Goal: Task Accomplishment & Management: Manage account settings

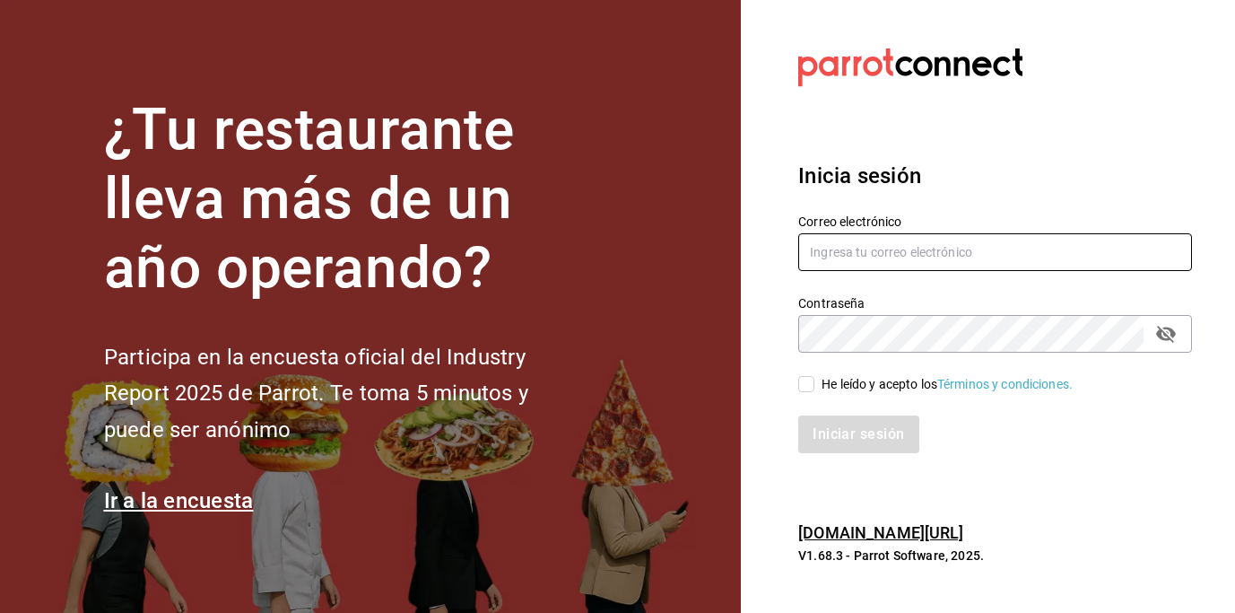
type input "[EMAIL_ADDRESS][DOMAIN_NAME]"
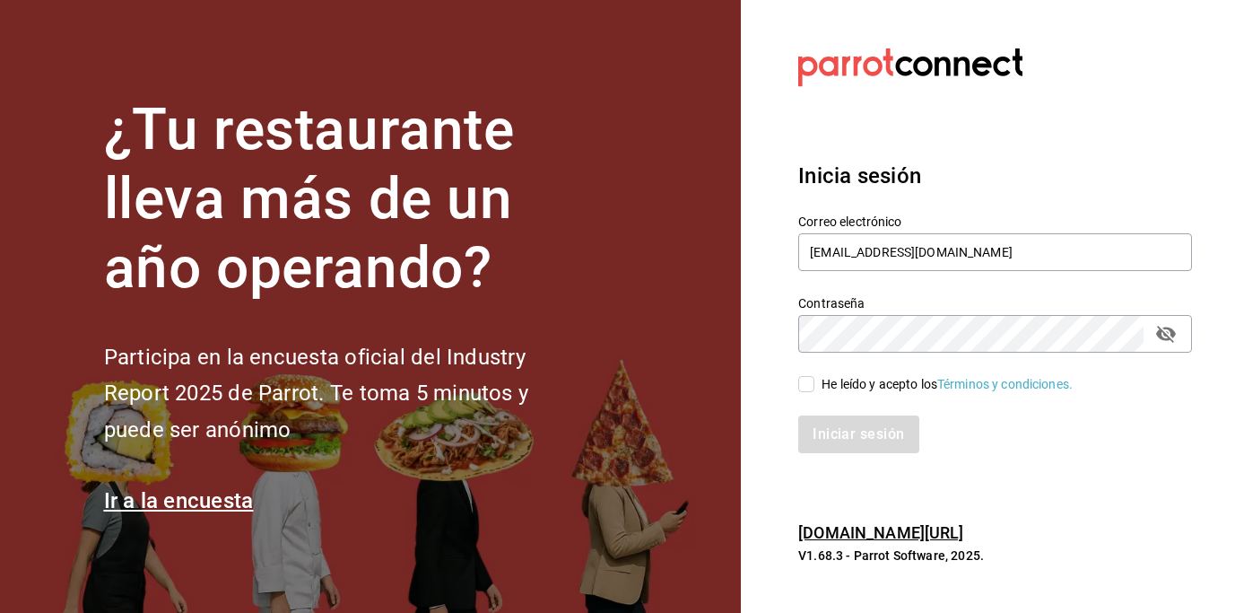
click at [809, 388] on input "He leído y acepto los Términos y condiciones." at bounding box center [807, 384] width 16 height 16
checkbox input "true"
click at [882, 447] on button "Iniciar sesión" at bounding box center [860, 434] width 122 height 38
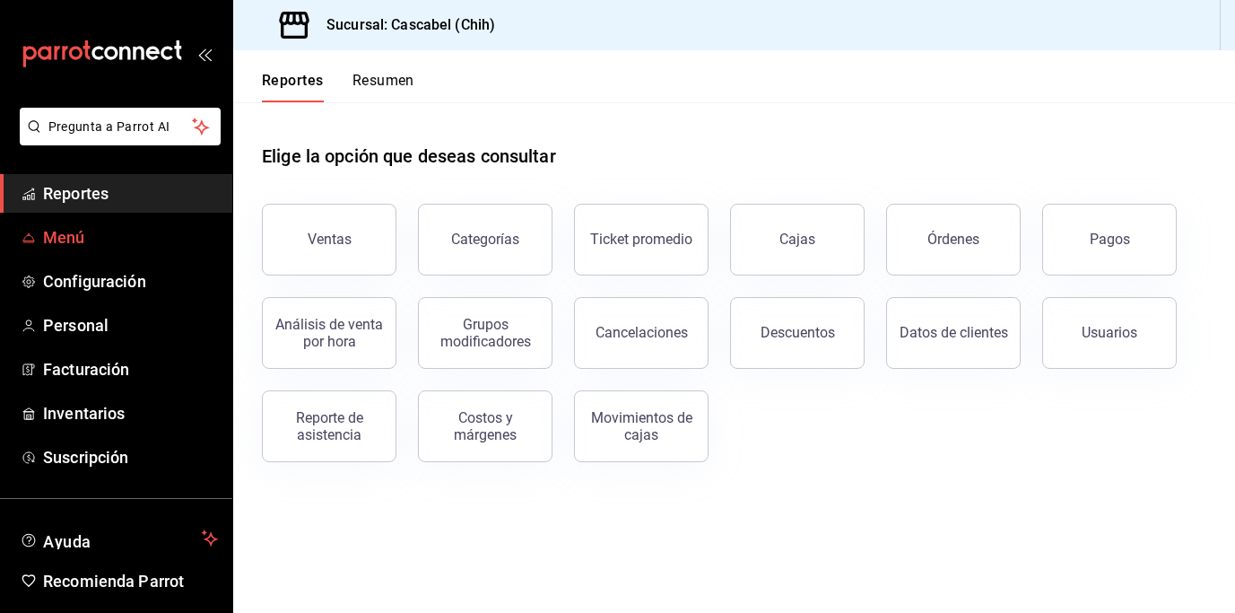
click at [61, 236] on span "Menú" at bounding box center [130, 237] width 175 height 24
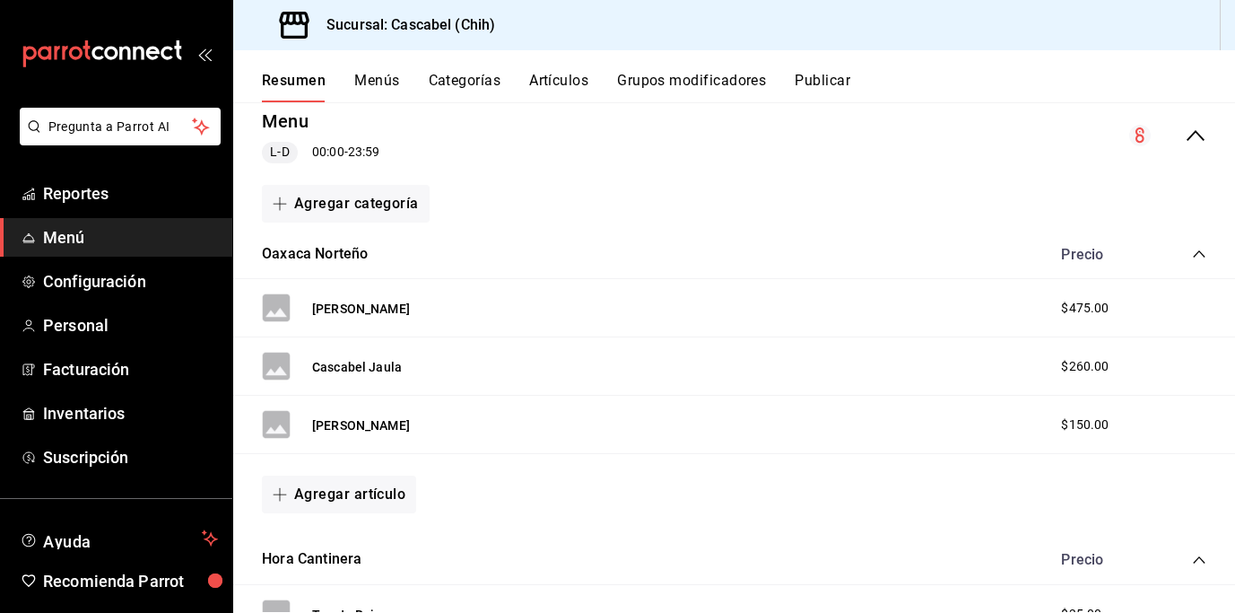
scroll to position [204, 0]
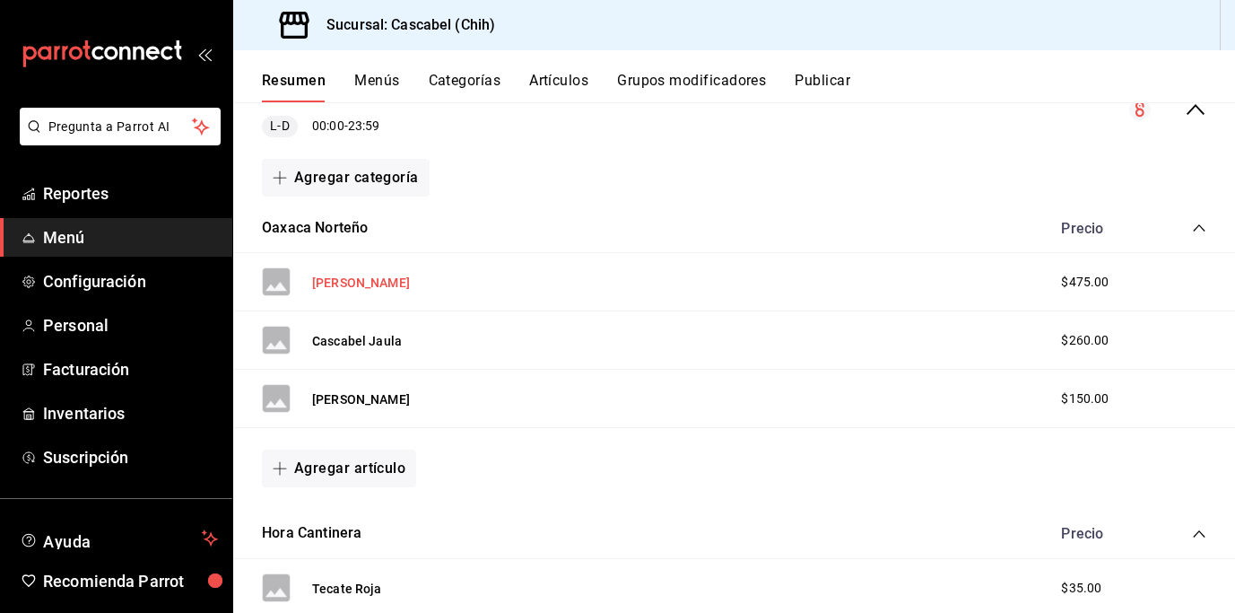
click at [383, 282] on button "[PERSON_NAME]" at bounding box center [361, 283] width 98 height 18
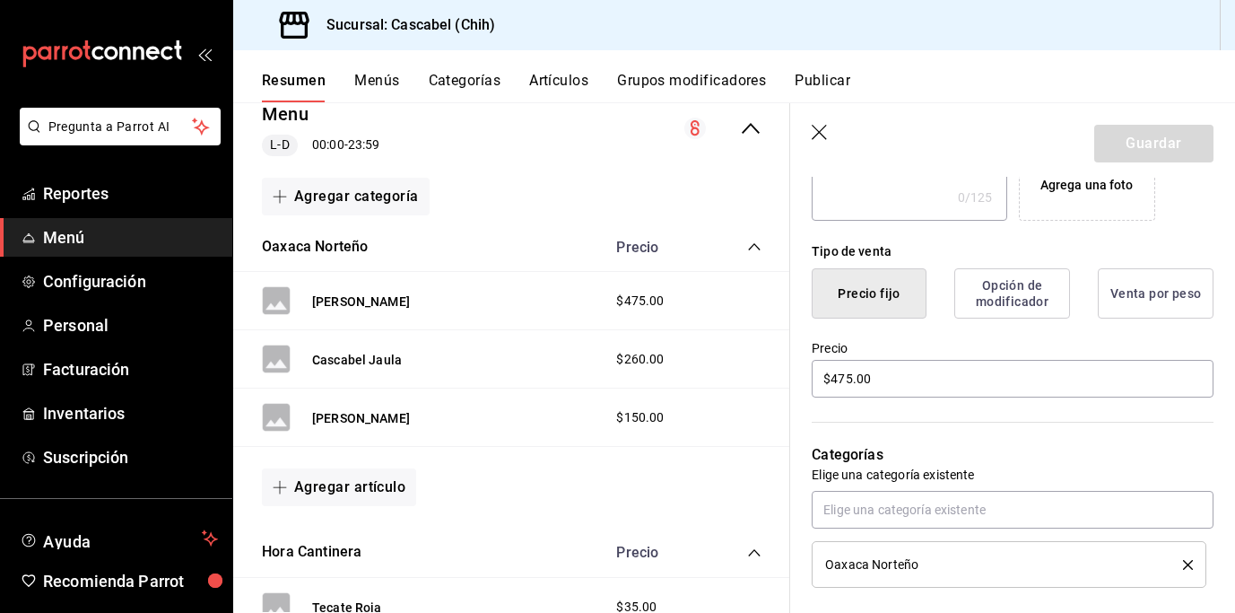
scroll to position [387, 0]
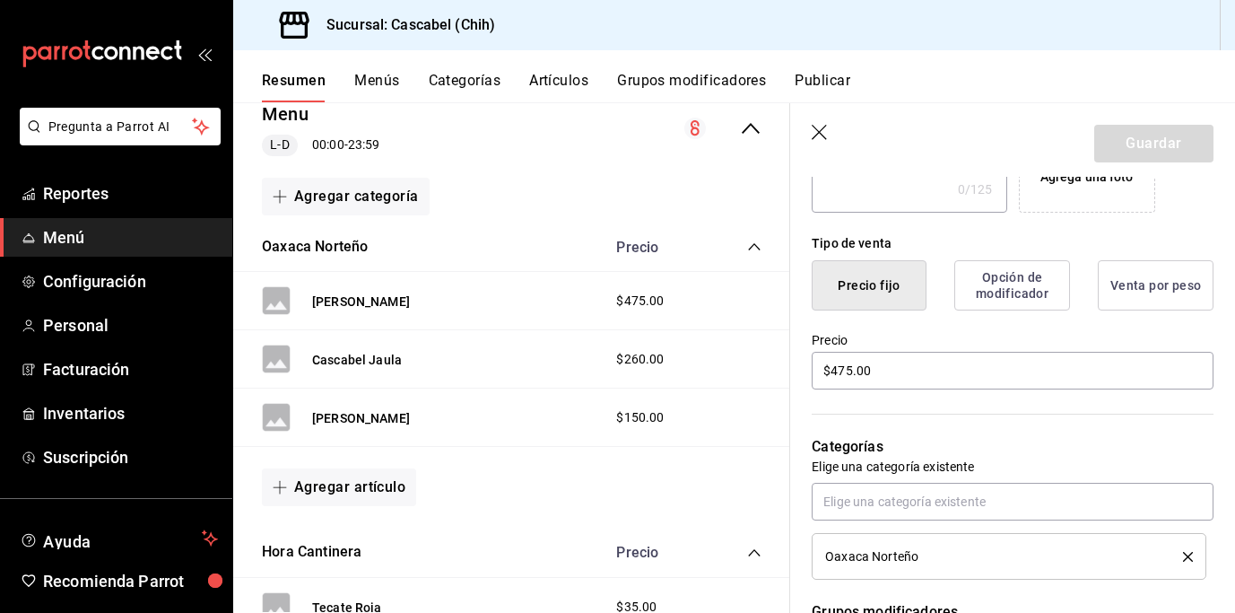
click at [821, 133] on icon "button" at bounding box center [821, 134] width 18 height 18
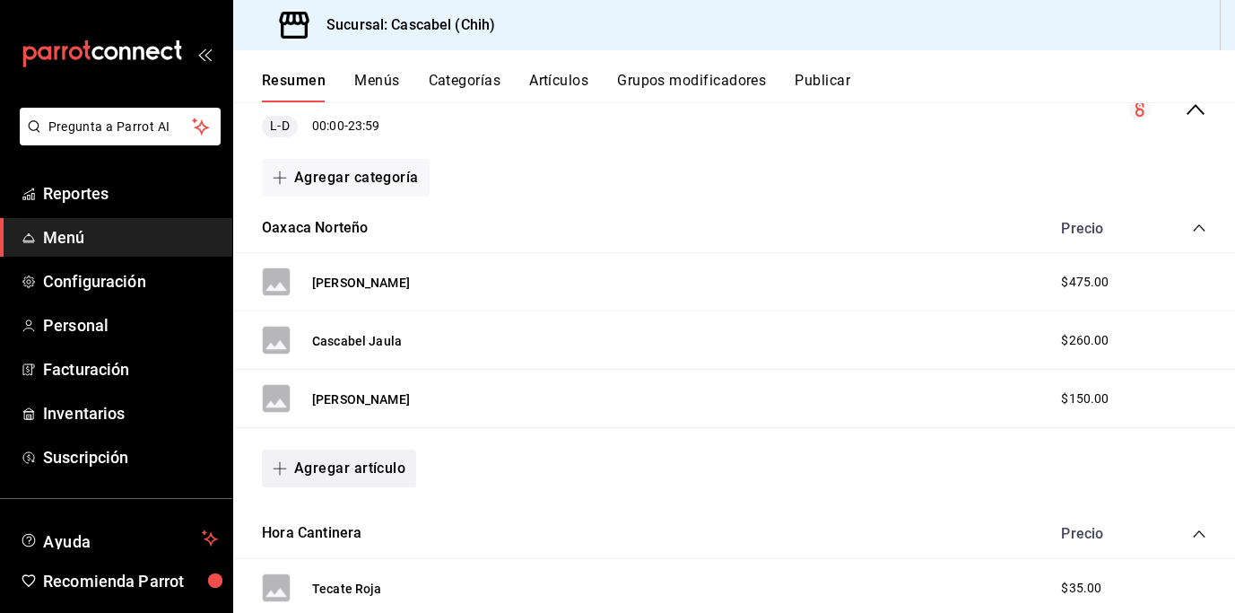
click at [358, 473] on button "Agregar artículo" at bounding box center [339, 468] width 154 height 38
click at [343, 555] on li "Artículo nuevo" at bounding box center [332, 560] width 141 height 44
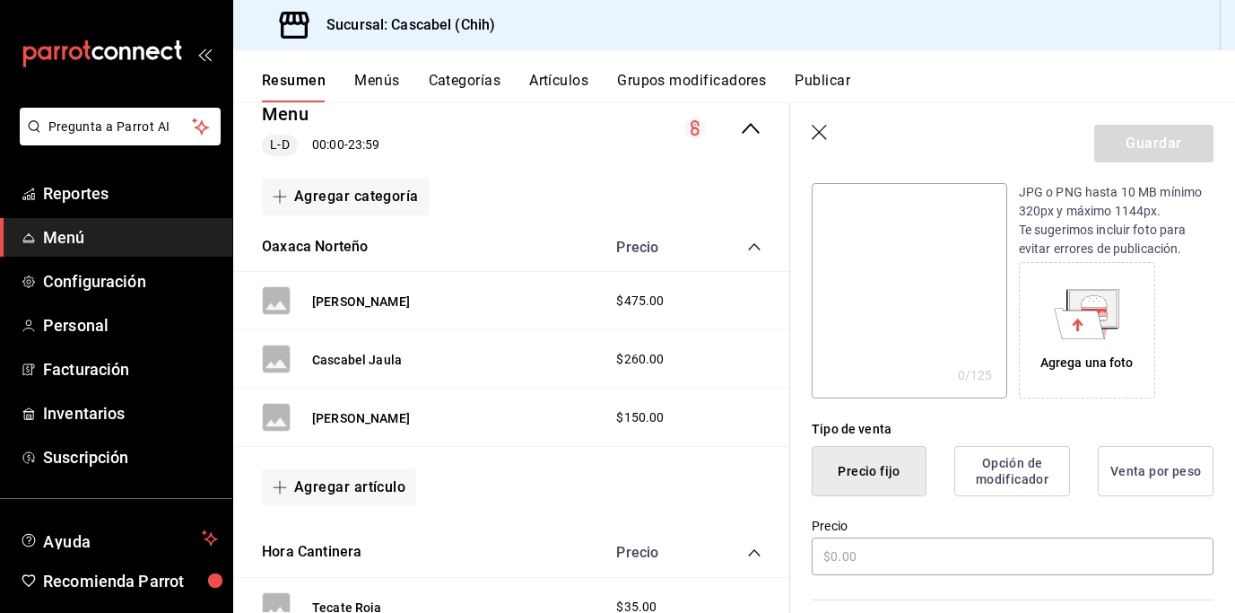
scroll to position [331, 0]
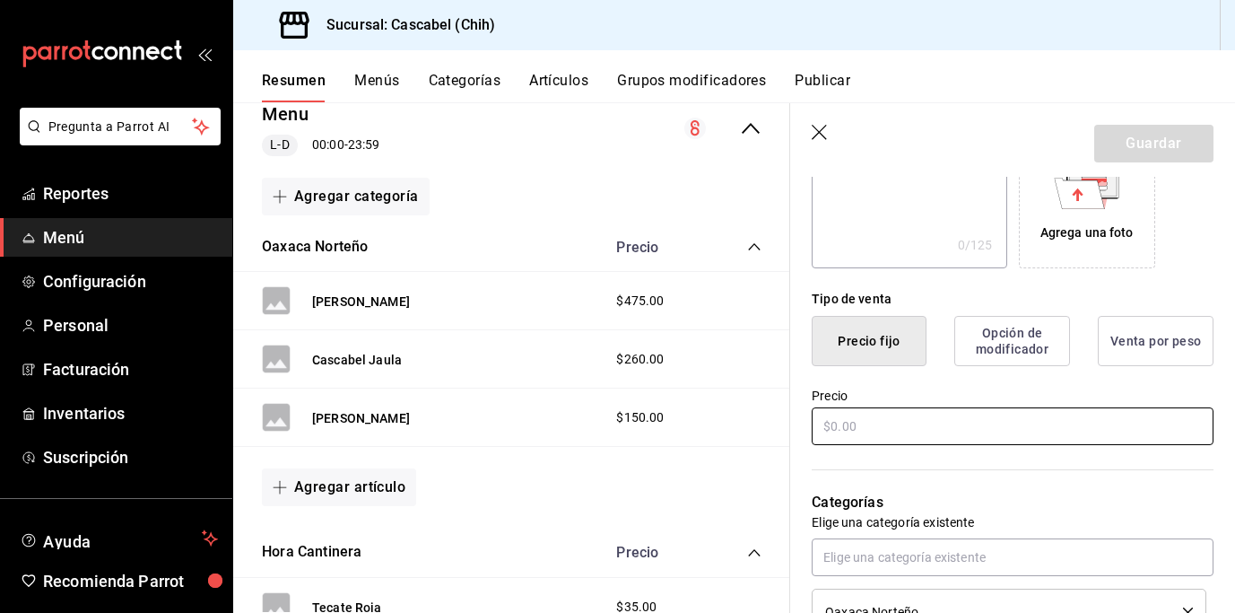
type input "Enmolada"
click at [877, 432] on input "text" at bounding box center [1013, 426] width 402 height 38
type input "$0.00"
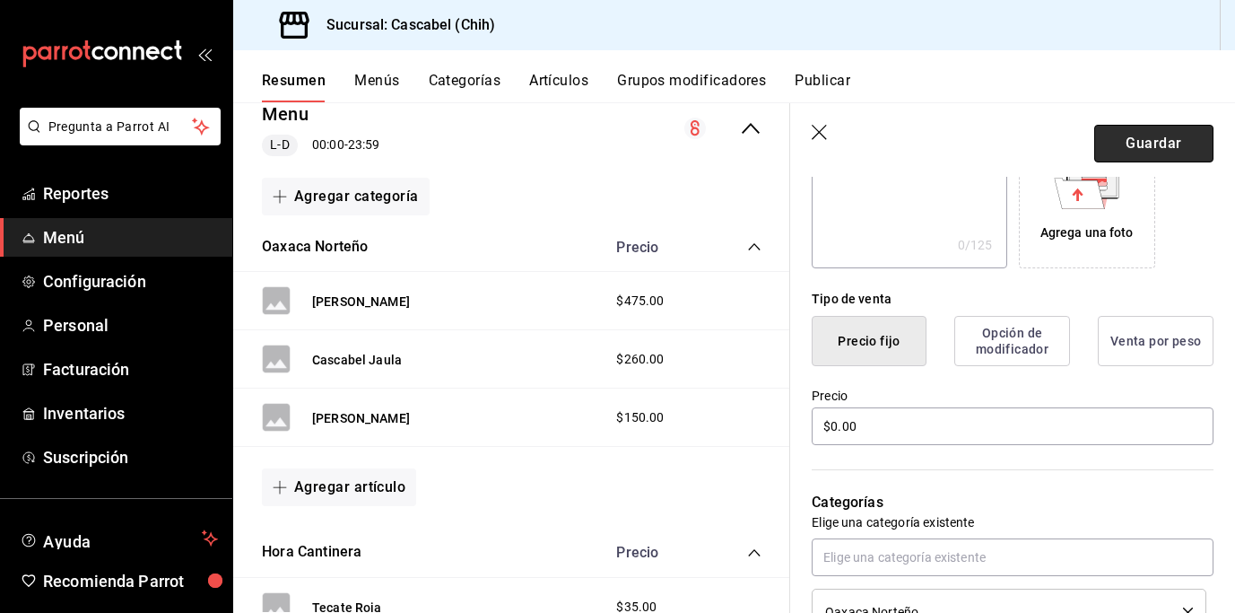
click at [1149, 145] on button "Guardar" at bounding box center [1154, 144] width 119 height 38
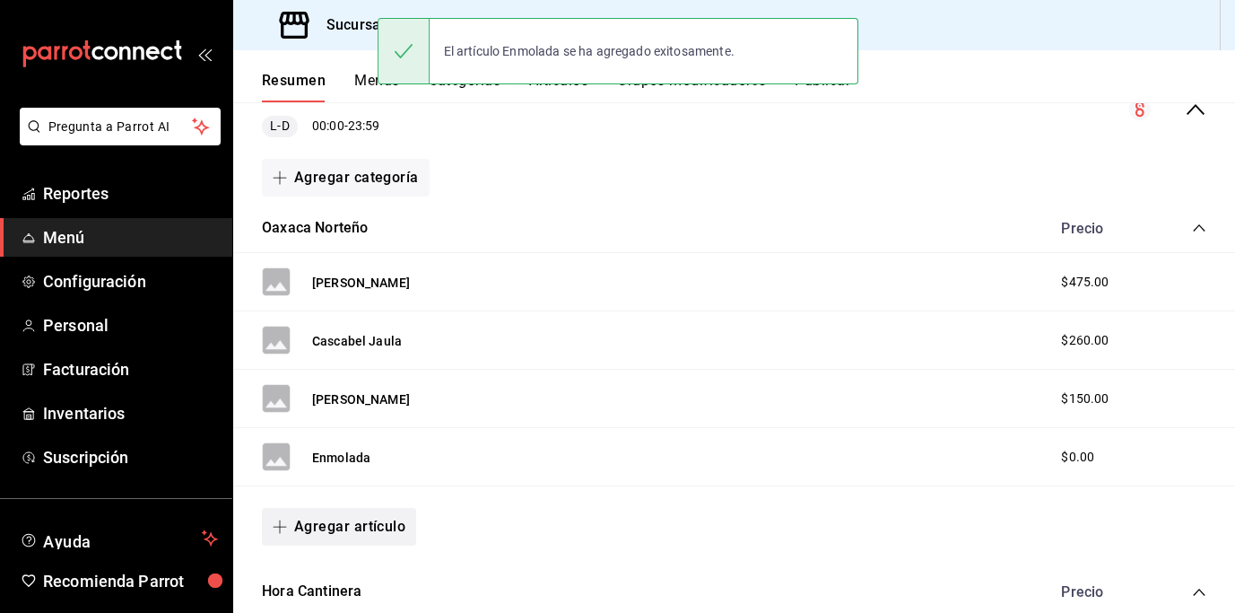
click at [360, 528] on button "Agregar artículo" at bounding box center [339, 527] width 154 height 38
click at [349, 568] on li "Artículo nuevo" at bounding box center [332, 569] width 141 height 44
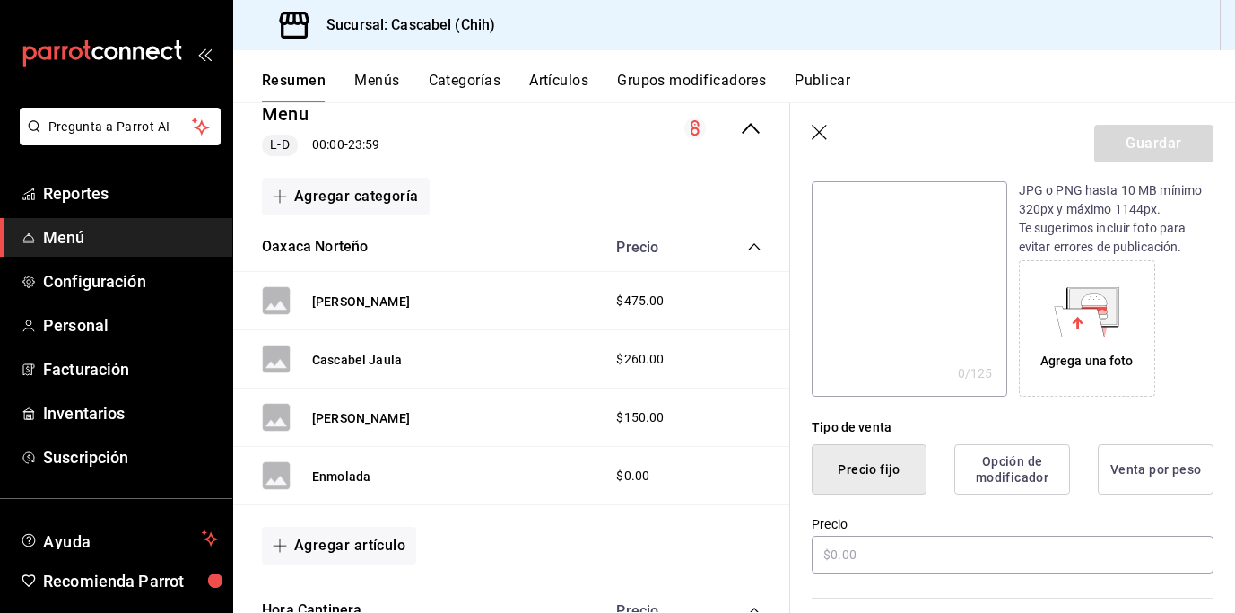
scroll to position [279, 0]
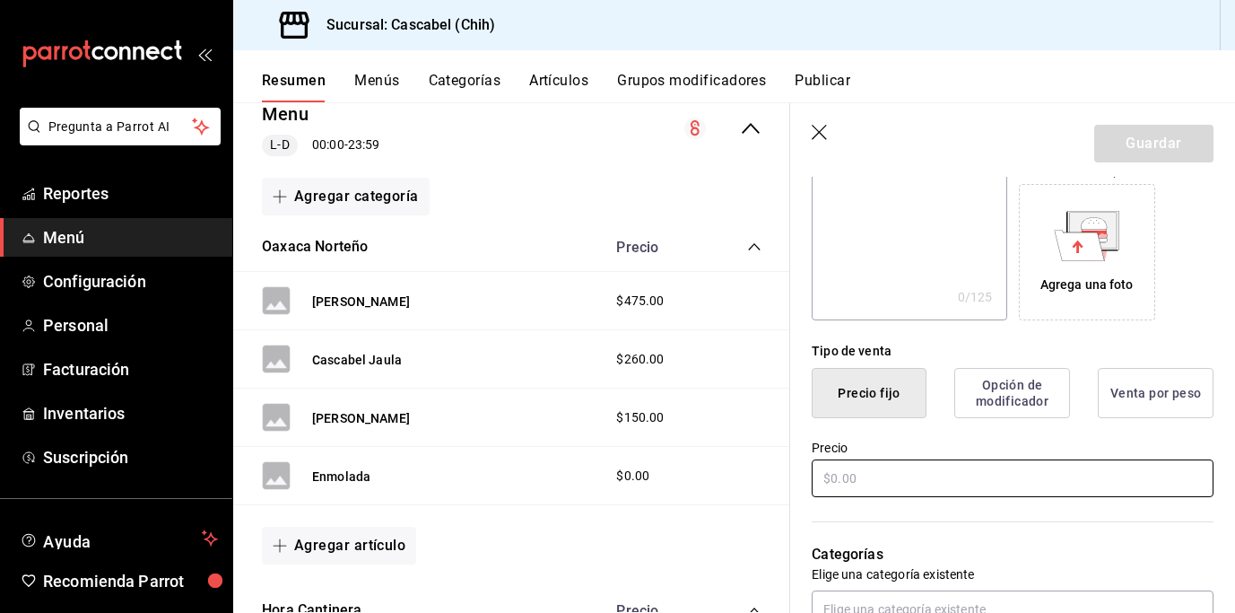
type input "Enfrijolada"
click at [872, 473] on input "text" at bounding box center [1013, 478] width 402 height 38
type input "$0.00"
click at [1161, 143] on button "Guardar" at bounding box center [1154, 144] width 119 height 38
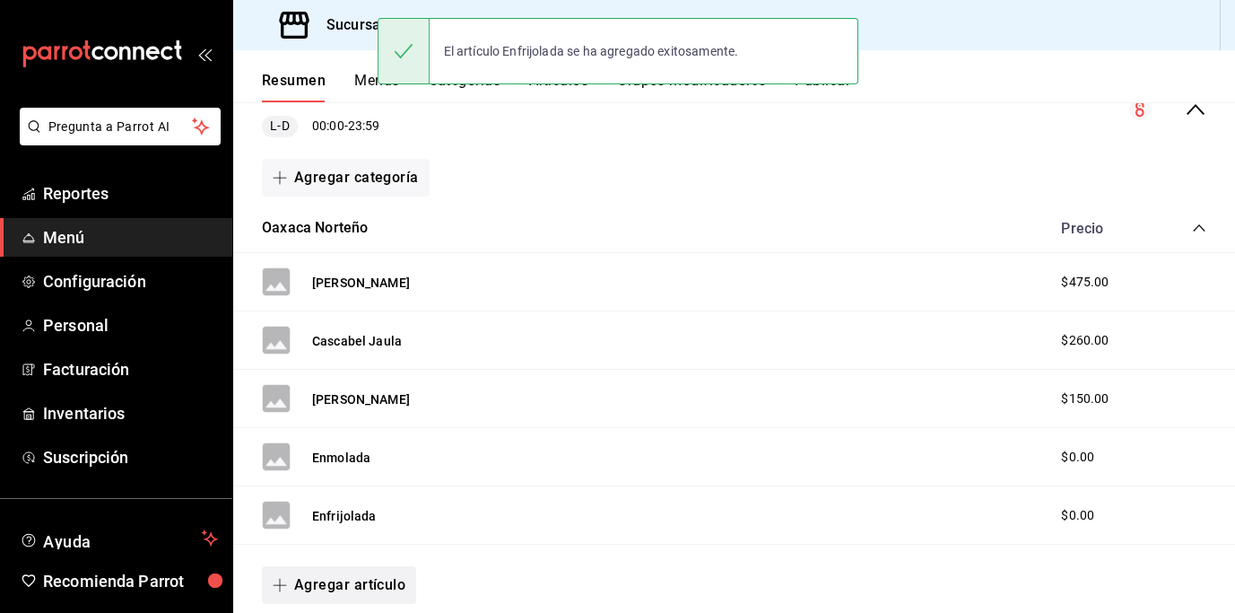
click at [337, 585] on button "Agregar artículo" at bounding box center [339, 585] width 154 height 38
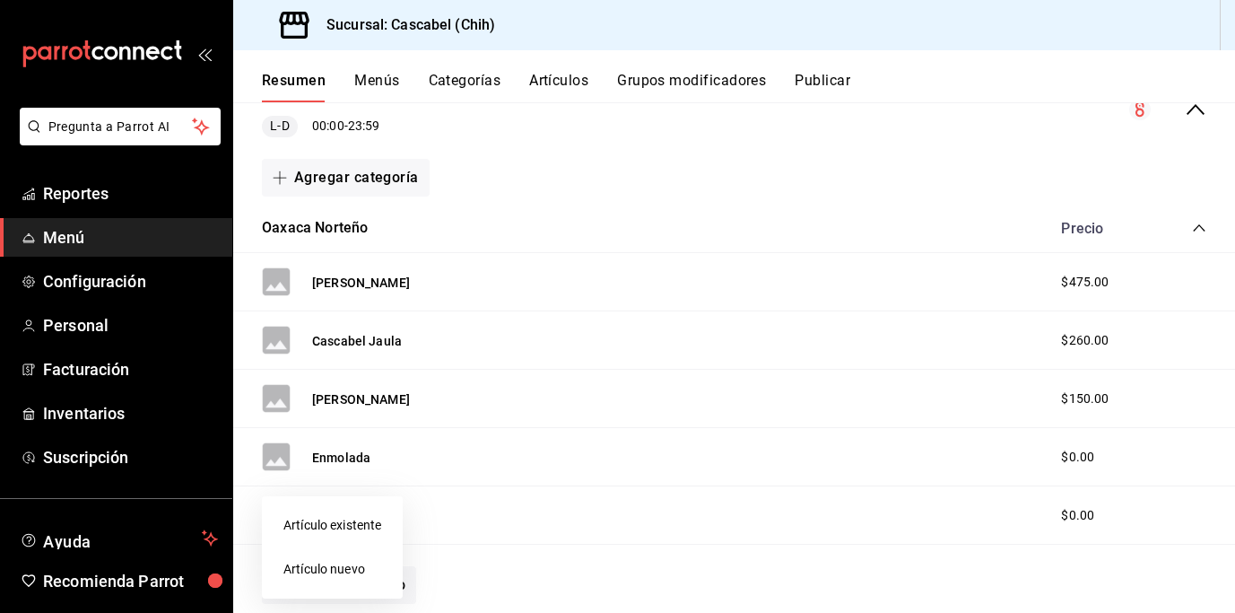
drag, startPoint x: 350, startPoint y: 565, endPoint x: 642, endPoint y: 465, distance: 309.3
click at [350, 565] on li "Artículo nuevo" at bounding box center [332, 569] width 141 height 44
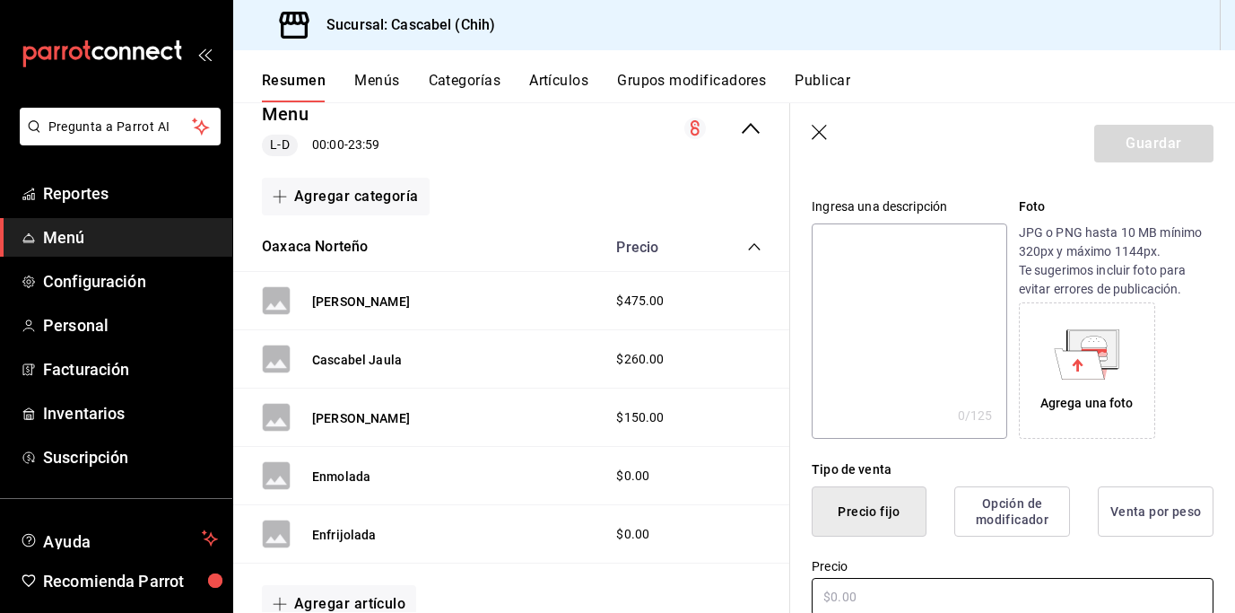
scroll to position [161, 0]
type input "Taco Costilla"
click at [851, 602] on input "text" at bounding box center [1013, 596] width 402 height 38
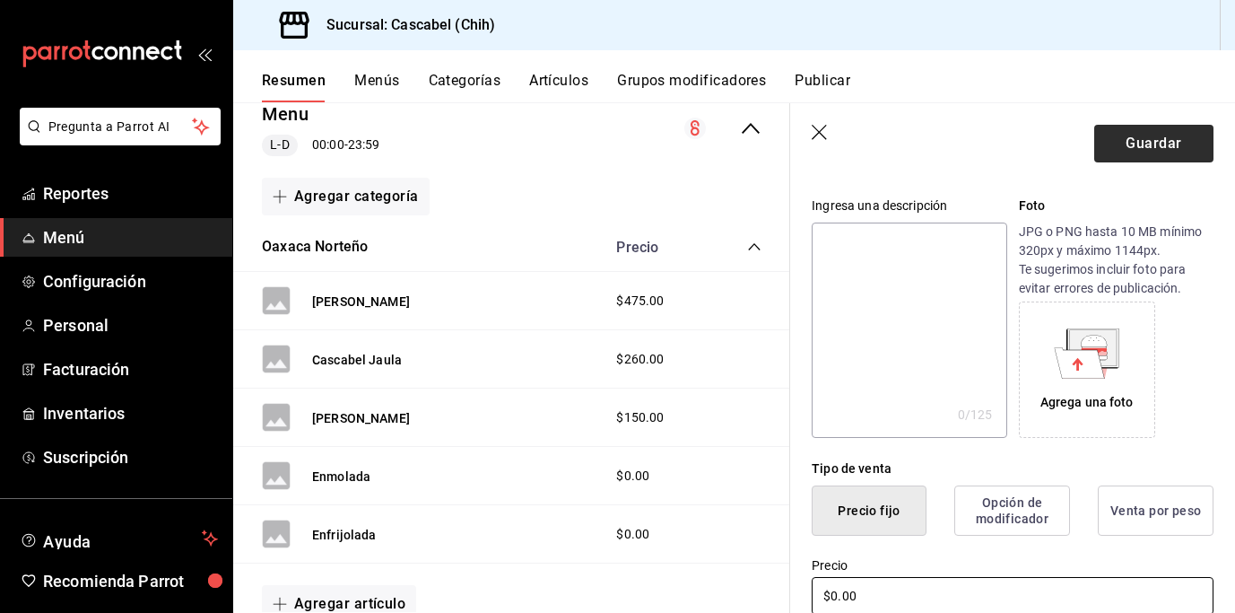
type input "$0.00"
click at [1156, 151] on button "Guardar" at bounding box center [1154, 144] width 119 height 38
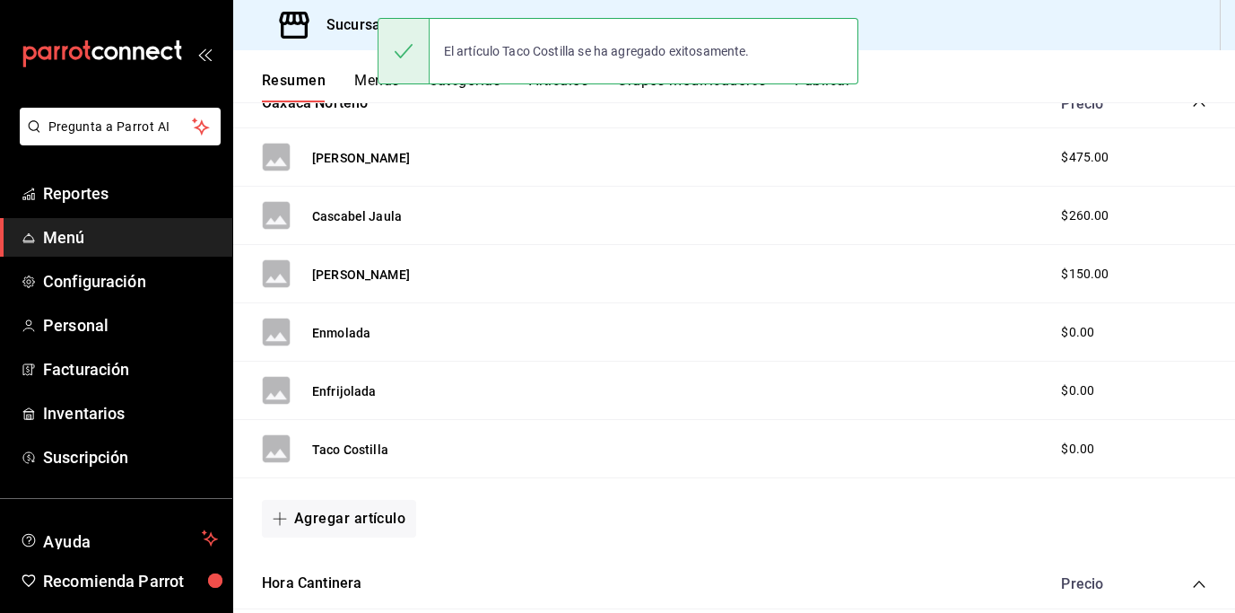
scroll to position [392, 0]
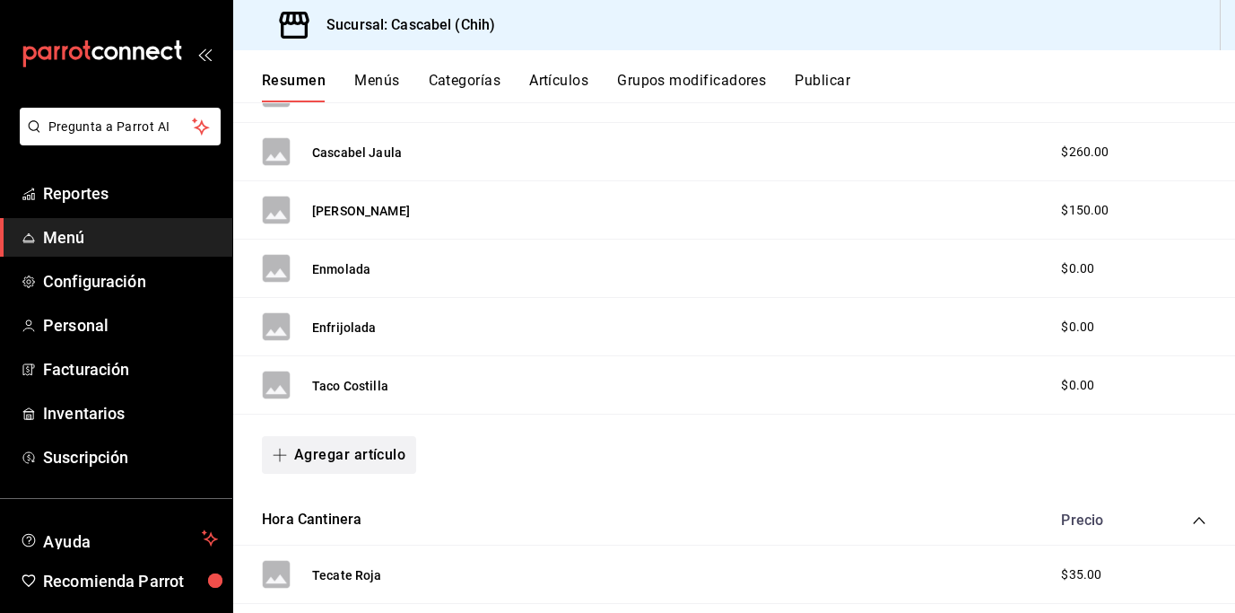
click at [368, 461] on button "Agregar artículo" at bounding box center [339, 455] width 154 height 38
click at [355, 502] on li "Artículo existente" at bounding box center [332, 503] width 141 height 44
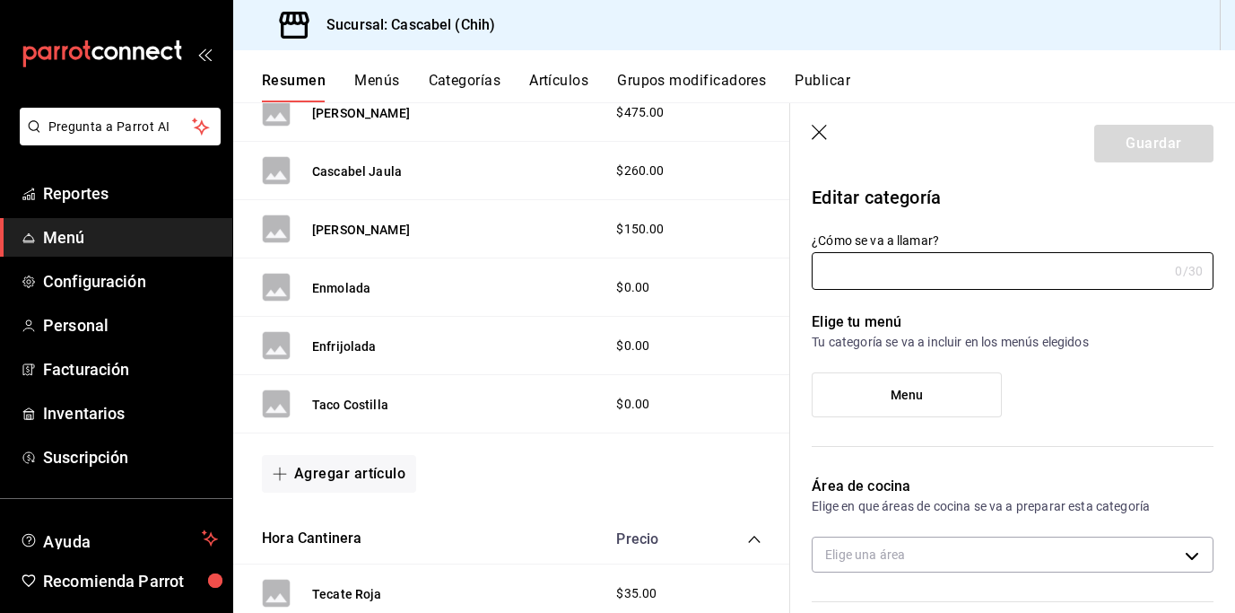
type input "Oaxaca Norteño"
type input "1755900191873"
type input "ba83040d-8102-4a47-983c-22172f91fb68"
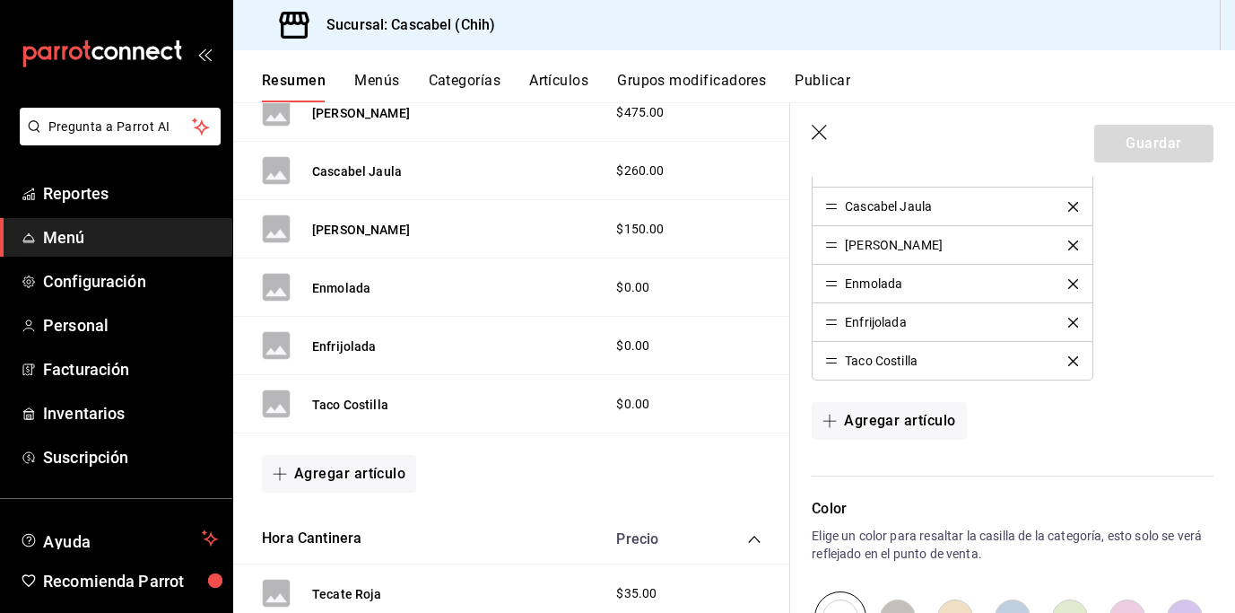
scroll to position [624, 0]
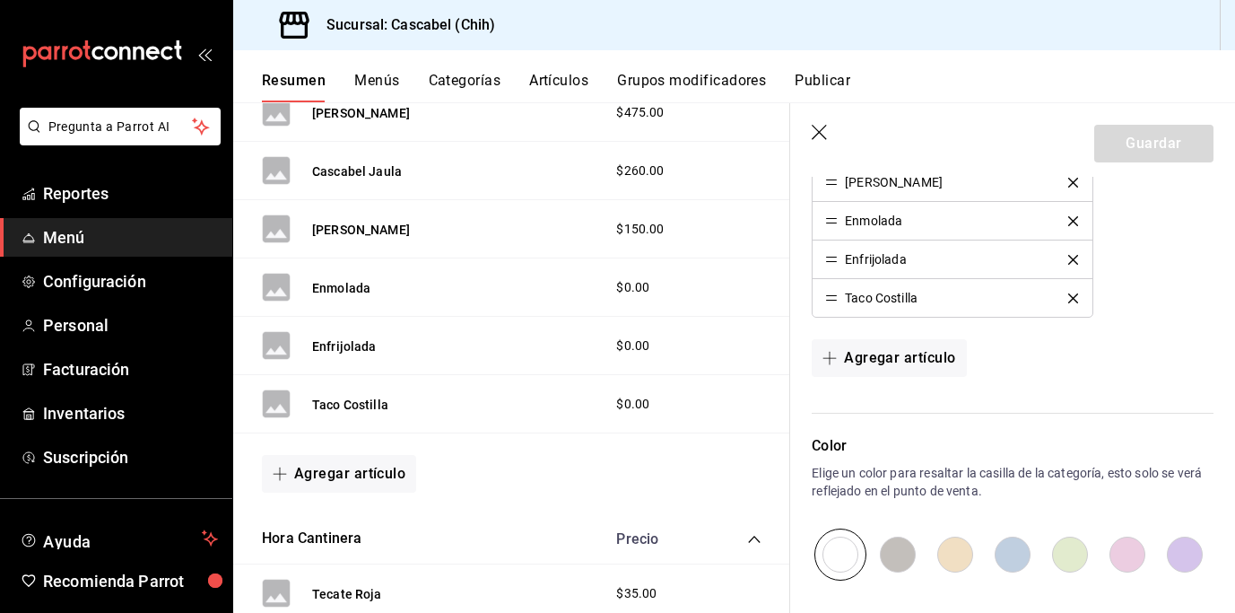
click at [823, 134] on icon "button" at bounding box center [821, 134] width 18 height 18
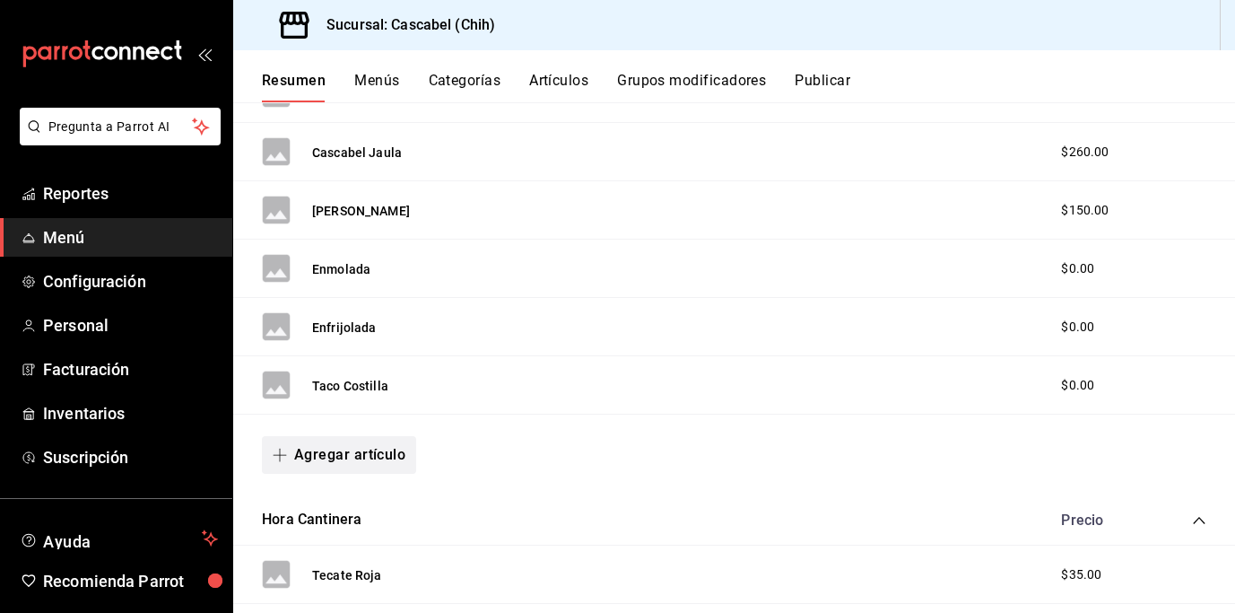
click at [380, 453] on button "Agregar artículo" at bounding box center [339, 455] width 154 height 38
click at [332, 553] on li "Artículo nuevo" at bounding box center [332, 547] width 141 height 44
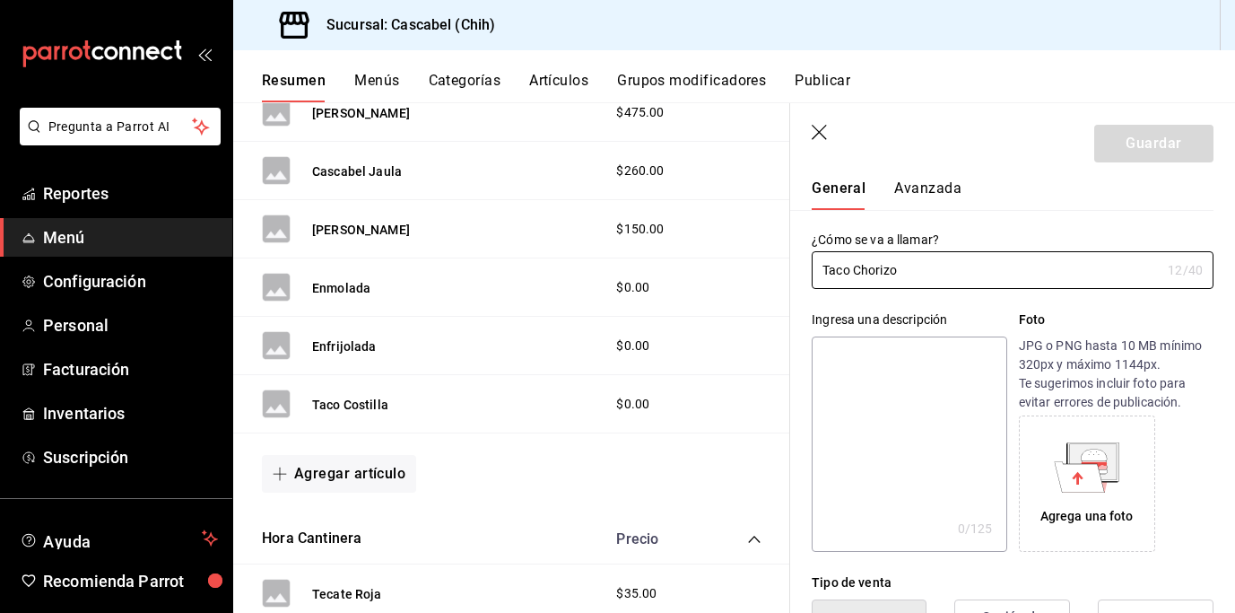
scroll to position [286, 0]
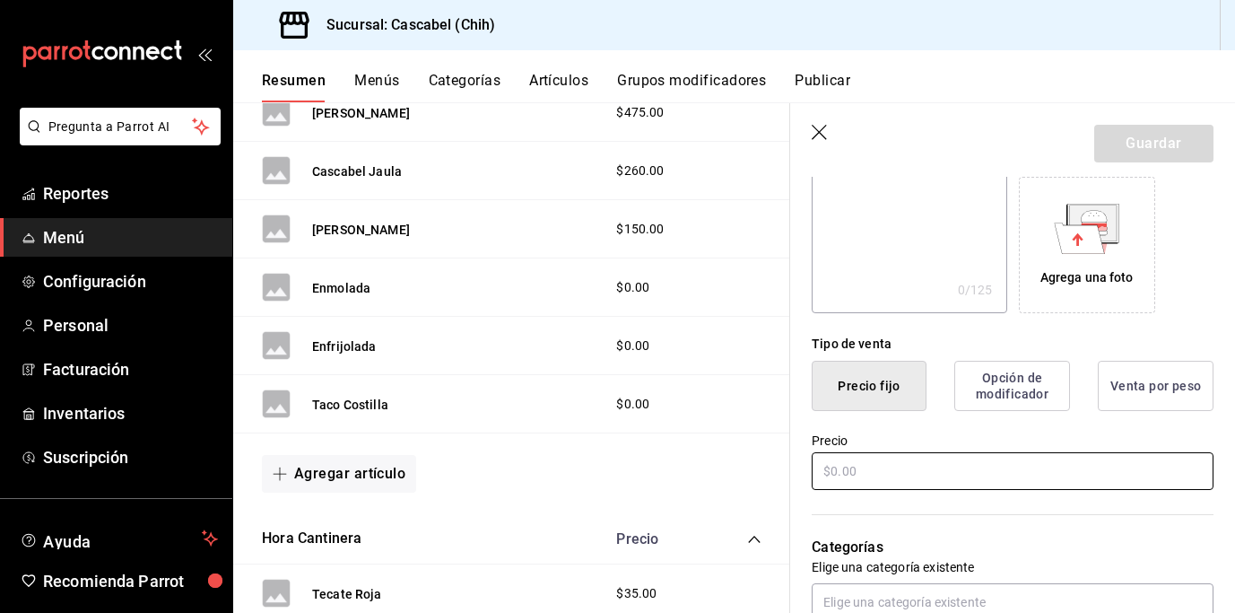
type input "Taco Chorizo"
click at [862, 478] on input "text" at bounding box center [1013, 471] width 402 height 38
type input "$0.00"
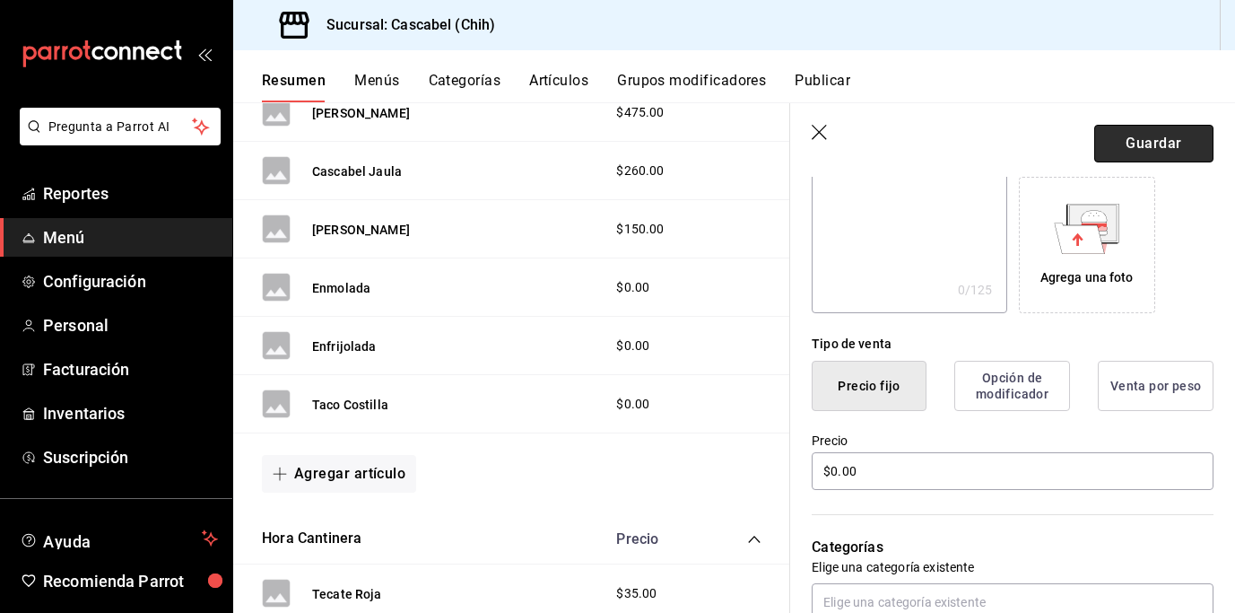
click at [1158, 148] on button "Guardar" at bounding box center [1154, 144] width 119 height 38
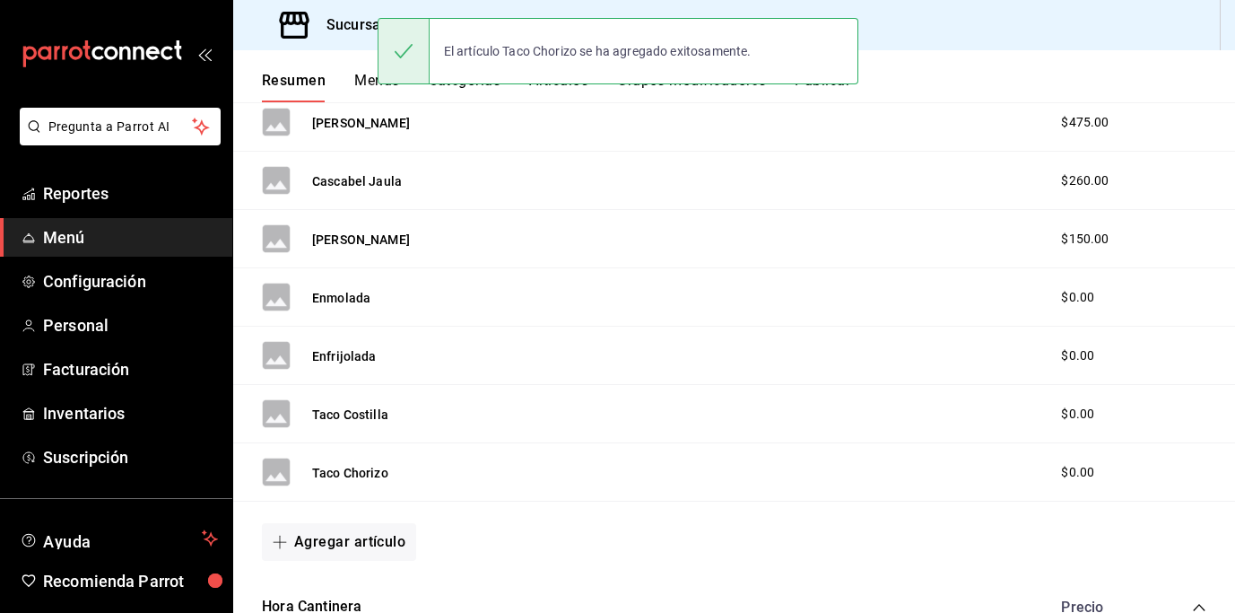
scroll to position [452, 0]
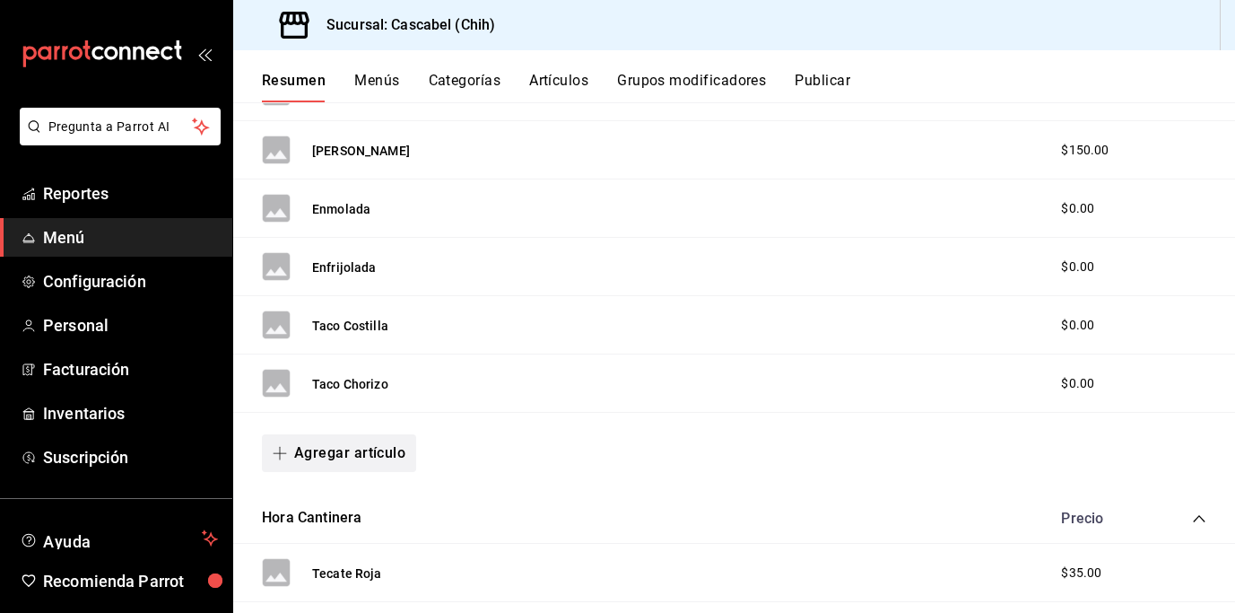
click at [327, 448] on button "Agregar artículo" at bounding box center [339, 453] width 154 height 38
drag, startPoint x: 354, startPoint y: 539, endPoint x: 656, endPoint y: 425, distance: 322.3
click at [354, 539] on li "Artículo nuevo" at bounding box center [332, 545] width 141 height 44
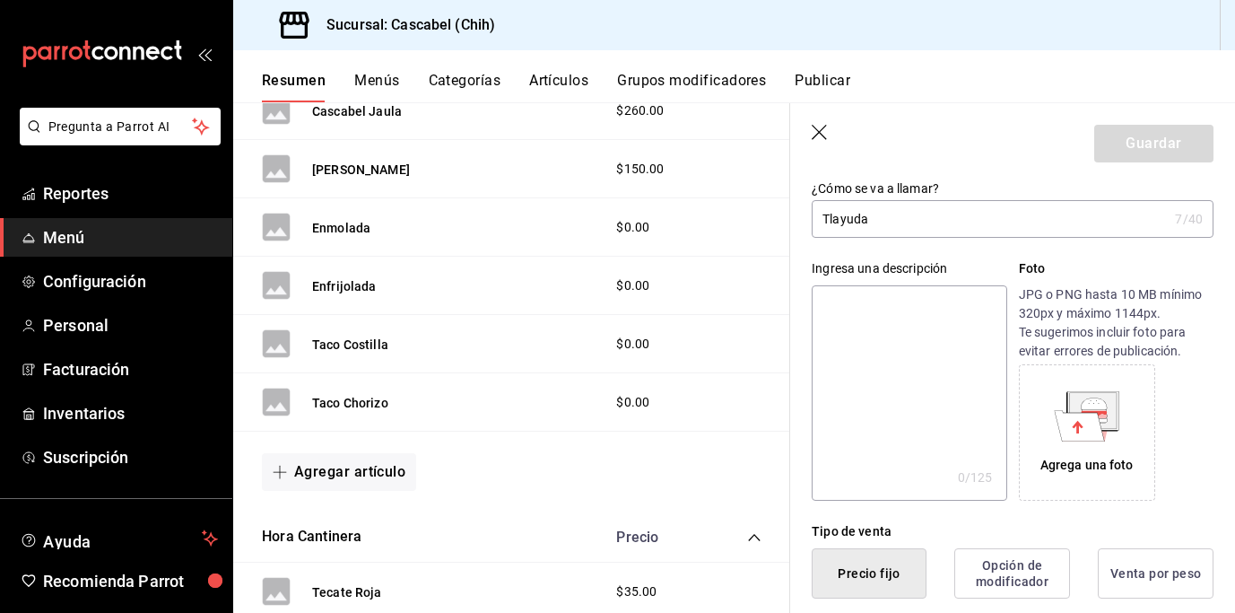
scroll to position [310, 0]
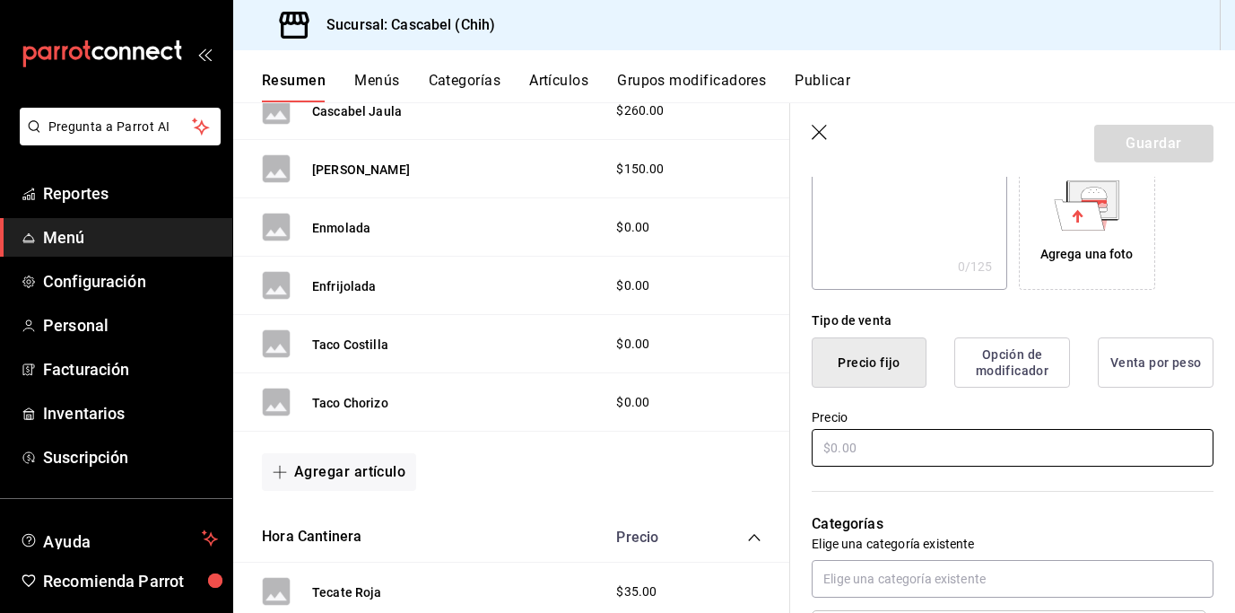
type input "Tlayuda"
click at [867, 453] on input "text" at bounding box center [1013, 448] width 402 height 38
type input "$0.00"
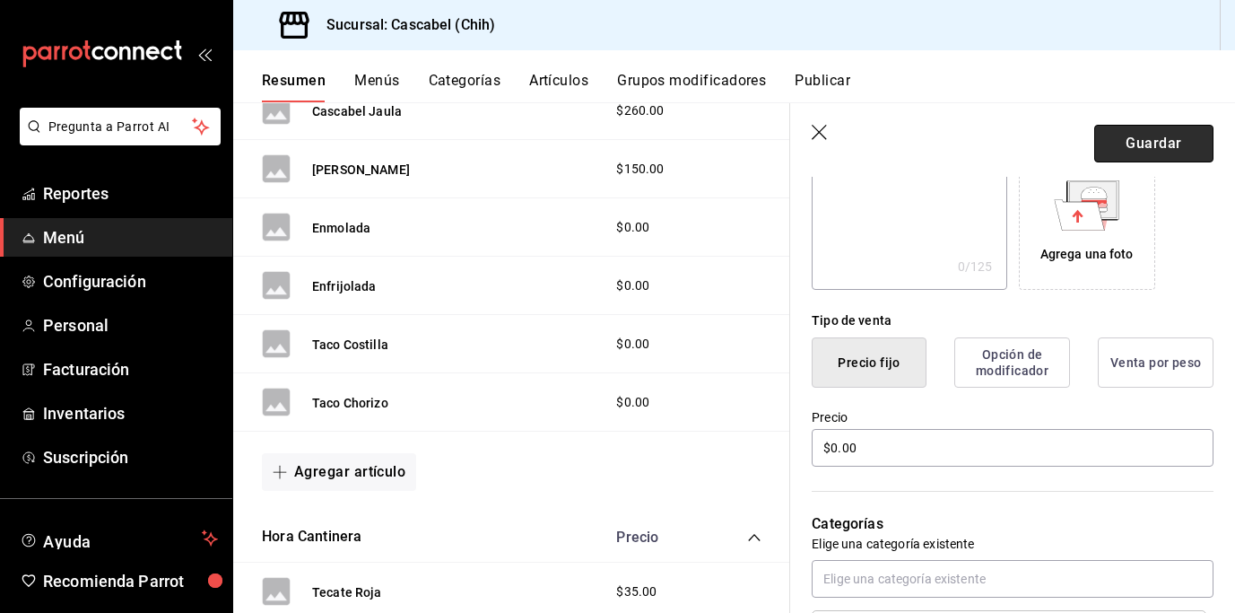
click at [1140, 150] on button "Guardar" at bounding box center [1154, 144] width 119 height 38
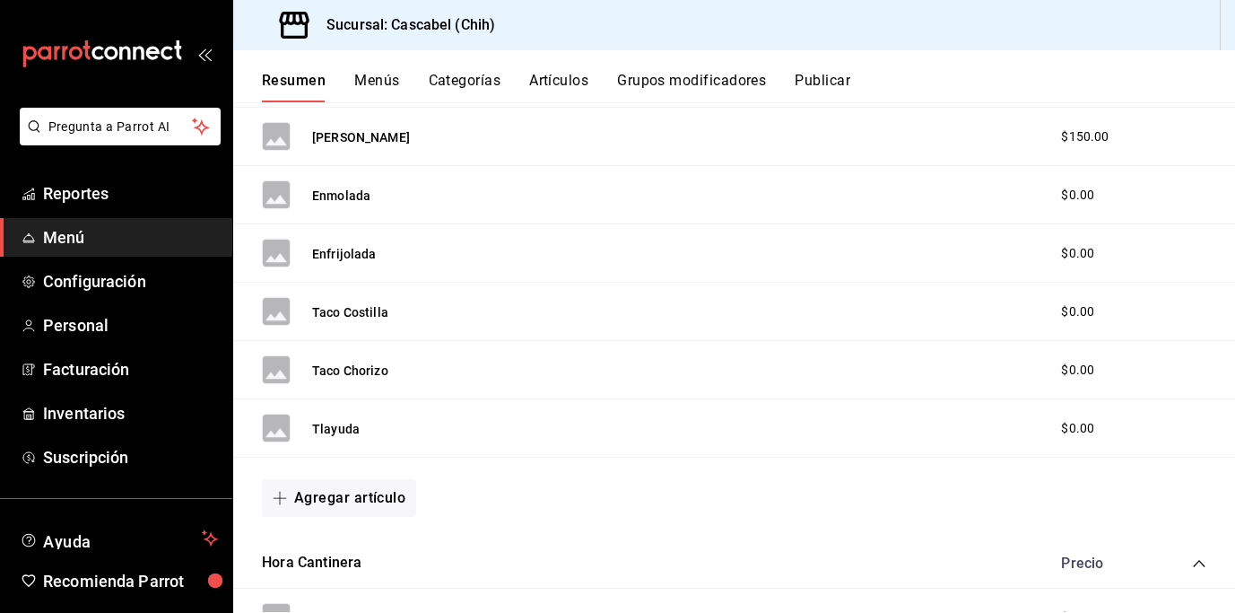
scroll to position [467, 0]
click at [364, 494] on button "Agregar artículo" at bounding box center [339, 497] width 154 height 38
click at [331, 531] on li "Artículo existente" at bounding box center [332, 525] width 141 height 44
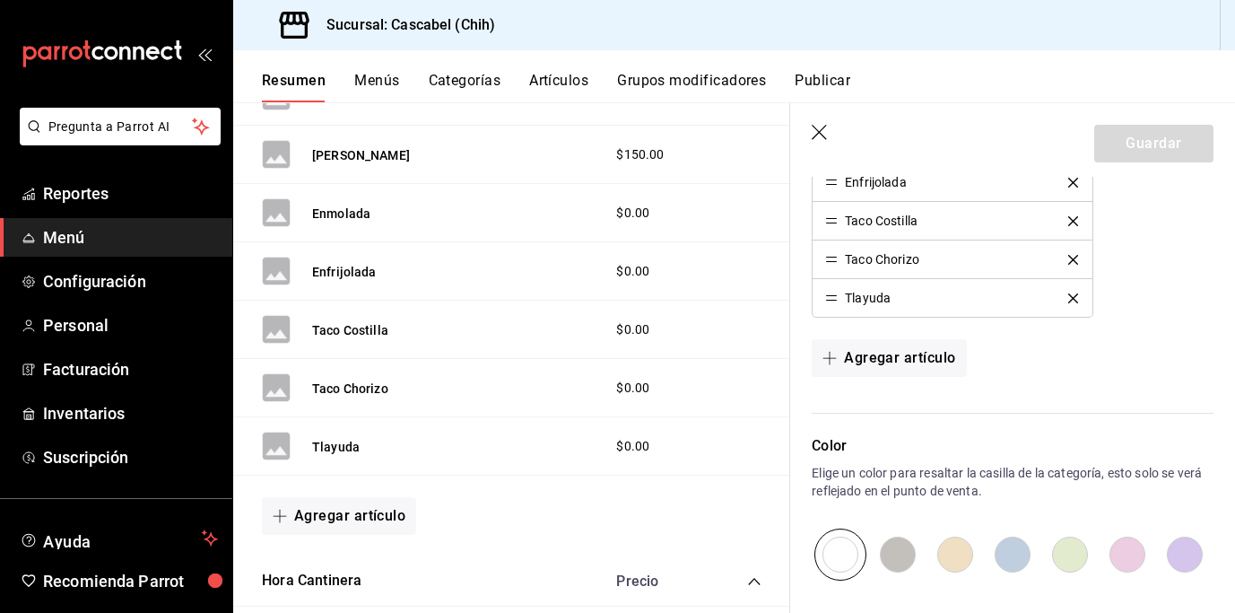
scroll to position [116, 0]
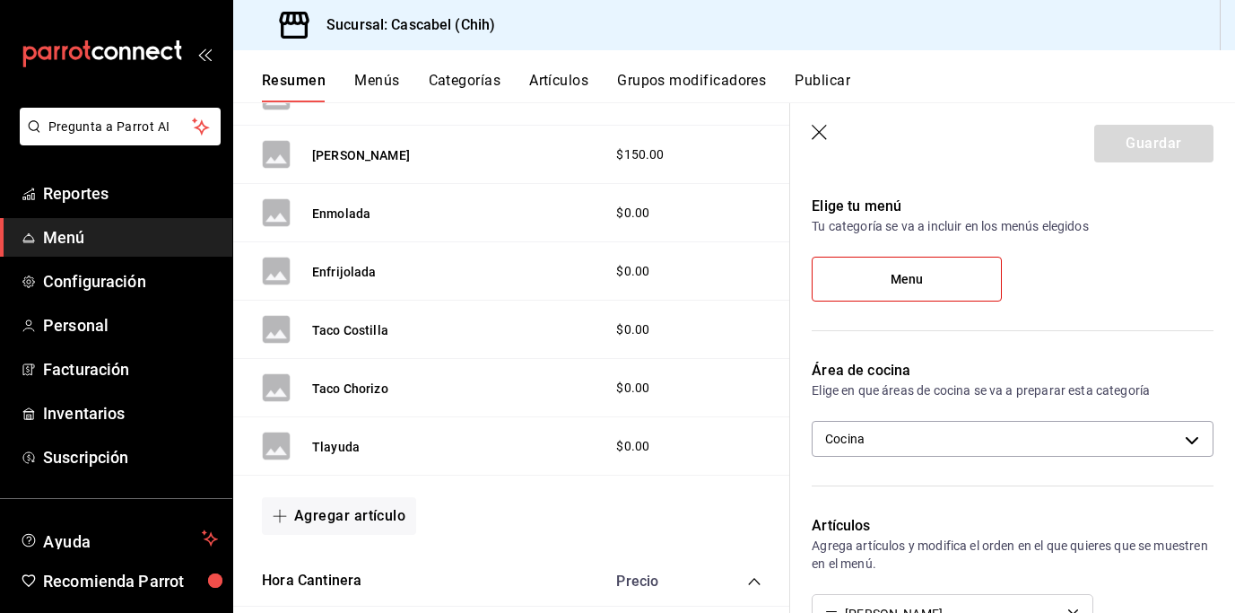
click at [817, 129] on icon "button" at bounding box center [819, 132] width 15 height 15
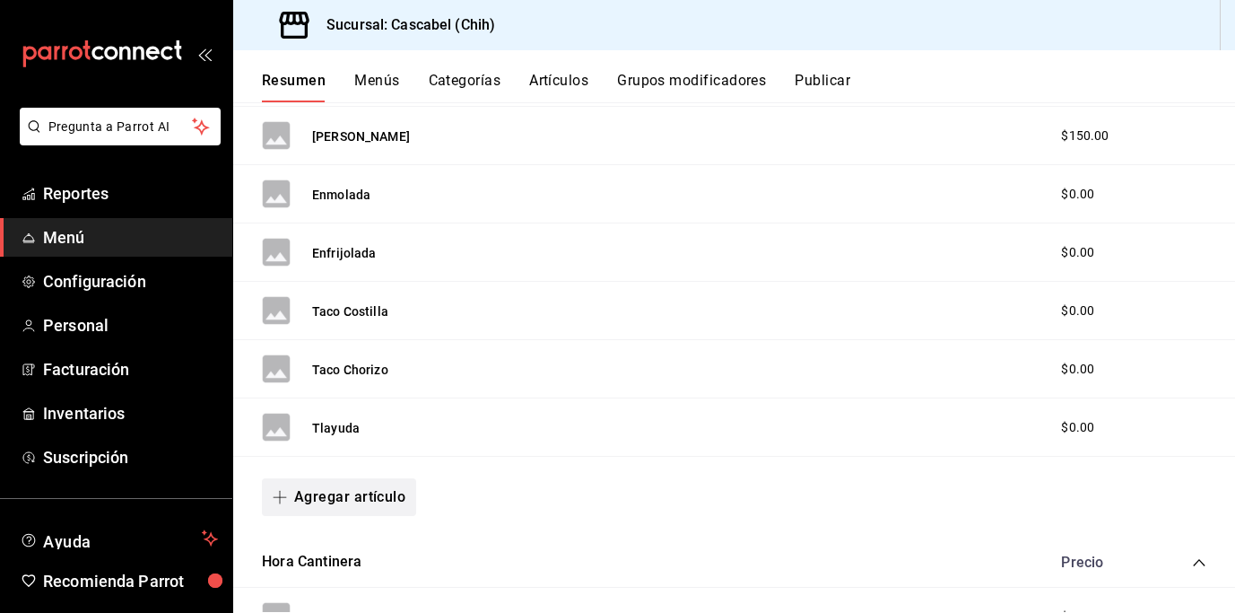
click at [353, 497] on button "Agregar artículo" at bounding box center [339, 497] width 154 height 38
click at [341, 569] on li "Artículo nuevo" at bounding box center [332, 569] width 141 height 44
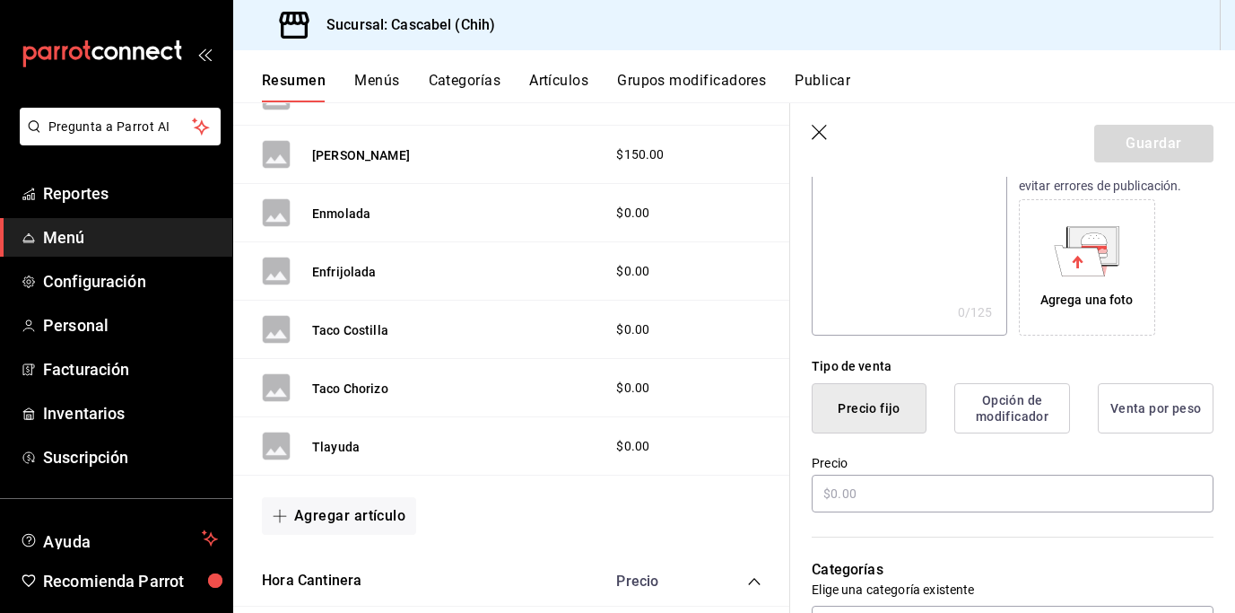
scroll to position [273, 0]
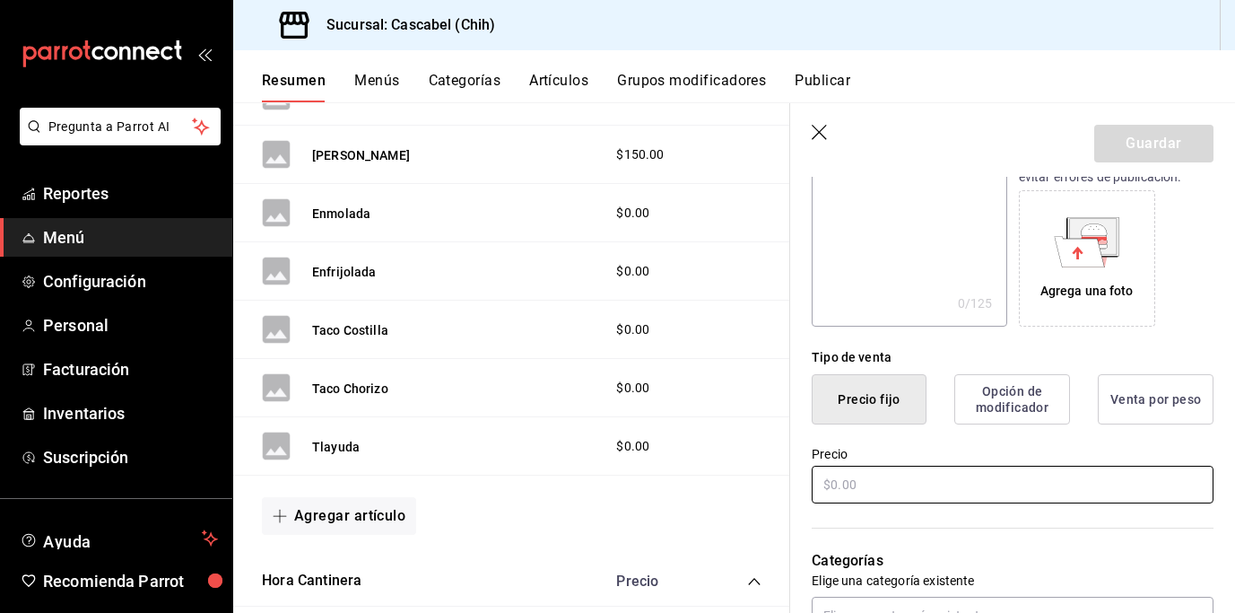
type input "Panque de Requeson con Calabaza"
click at [850, 491] on input "text" at bounding box center [1013, 485] width 402 height 38
type input "$55.00"
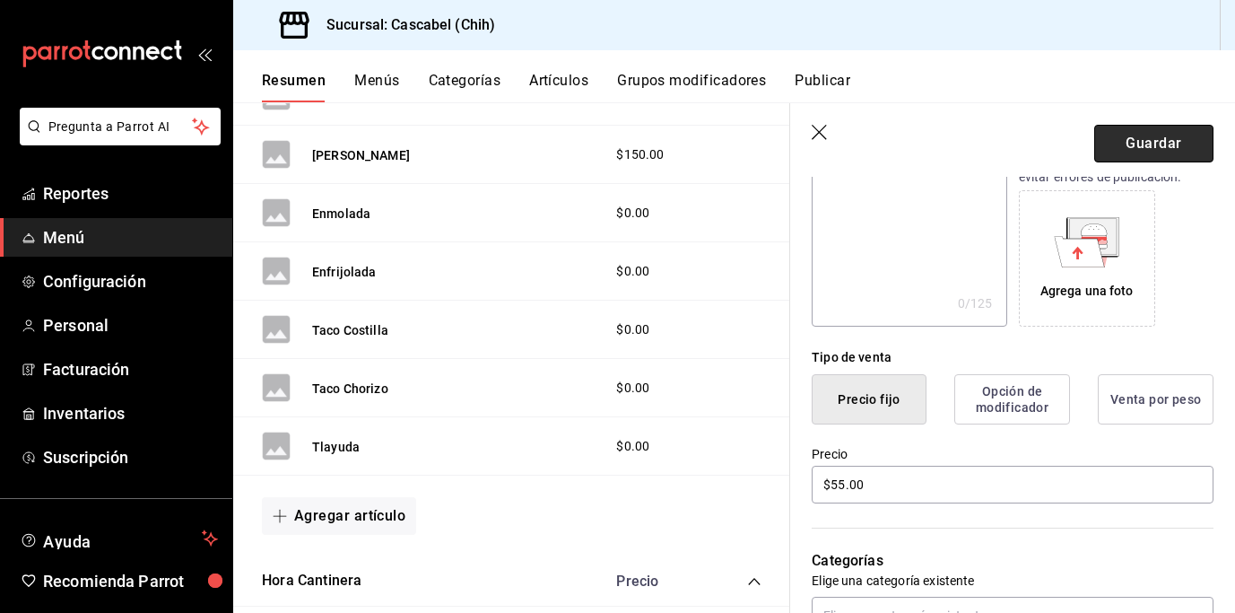
click at [1139, 150] on button "Guardar" at bounding box center [1154, 144] width 119 height 38
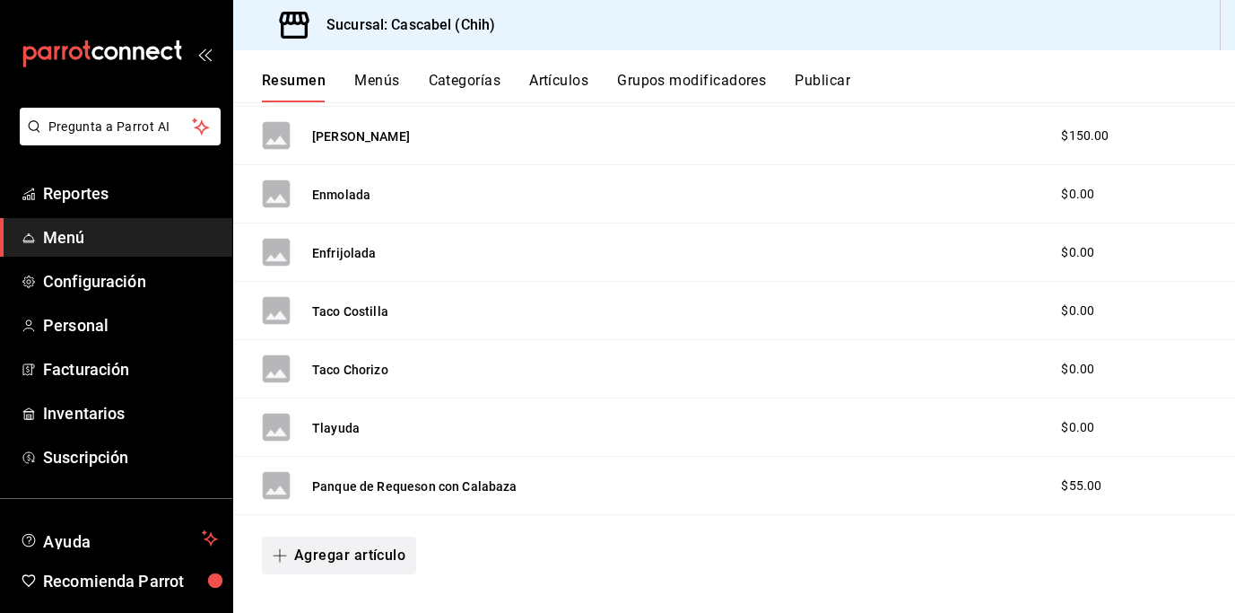
click at [353, 558] on button "Agregar artículo" at bounding box center [339, 556] width 154 height 38
click at [339, 564] on li "Artículo nuevo" at bounding box center [332, 569] width 141 height 44
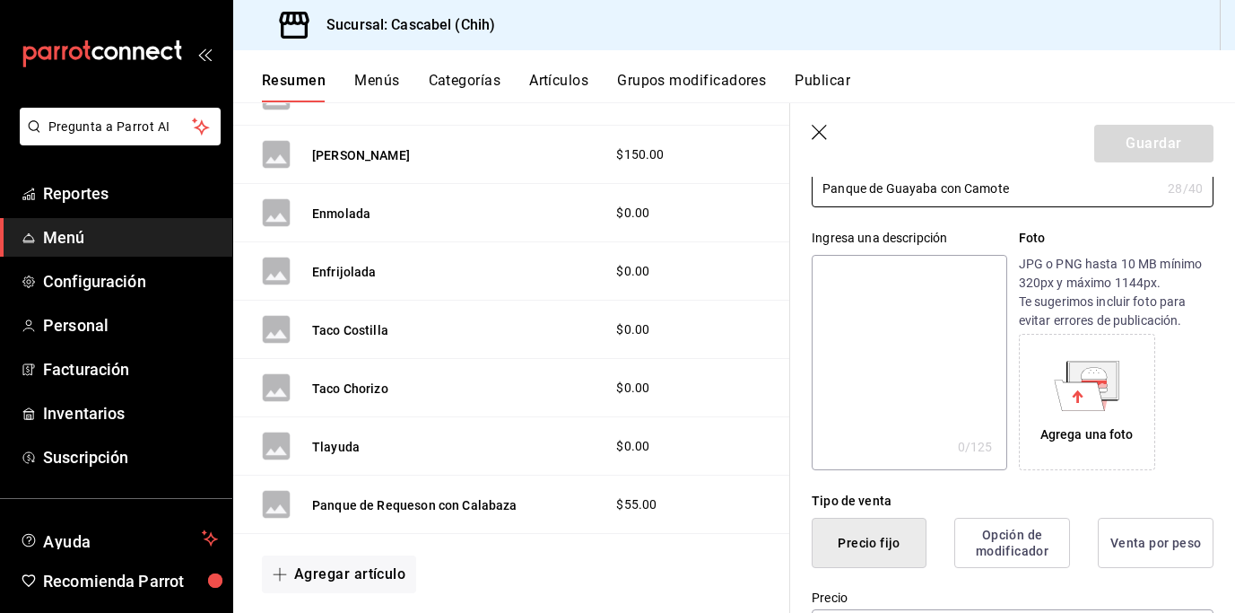
scroll to position [188, 0]
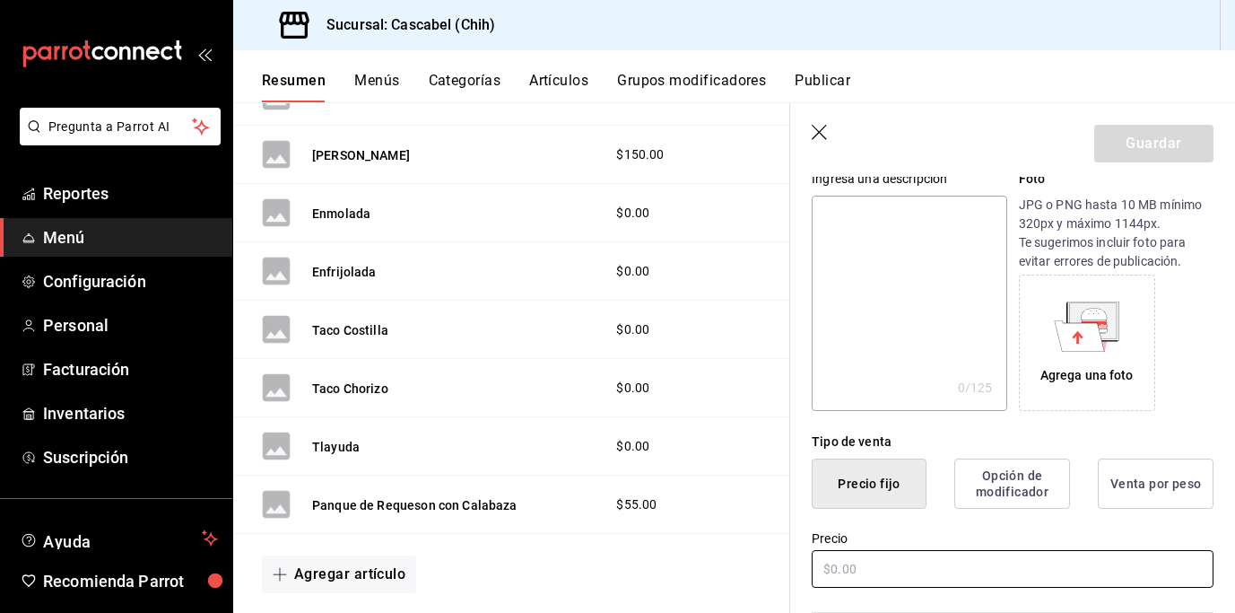
type input "Panque de Guayaba con Camote"
click at [873, 572] on input "text" at bounding box center [1013, 569] width 402 height 38
type input "$55.00"
click at [1143, 145] on button "Guardar" at bounding box center [1154, 144] width 119 height 38
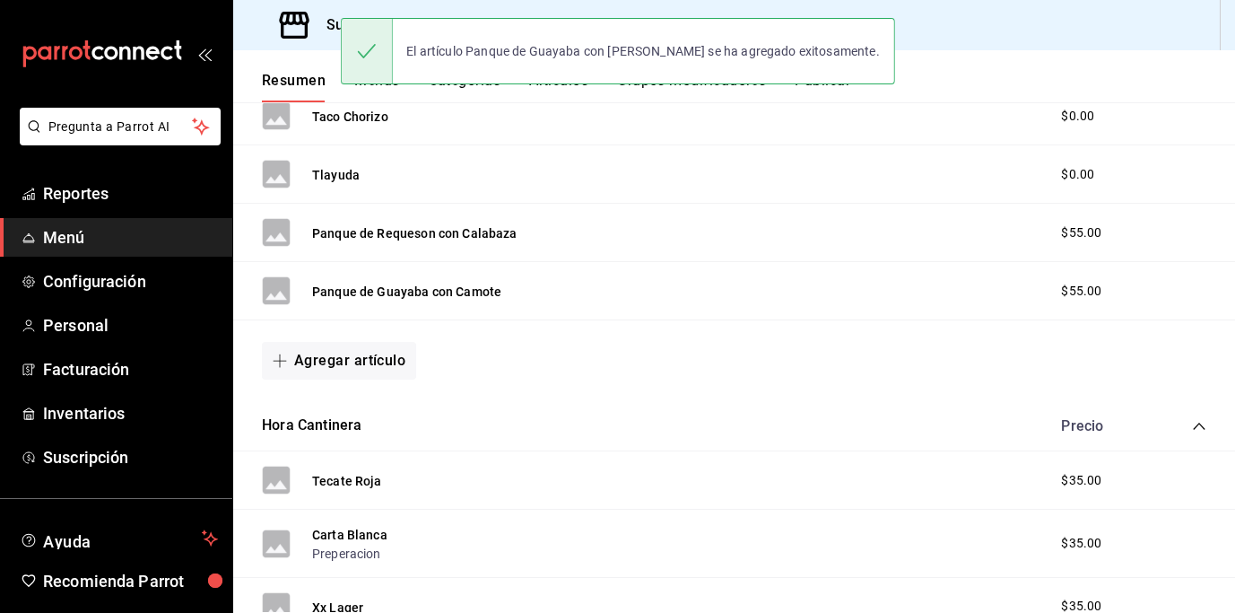
scroll to position [781, 0]
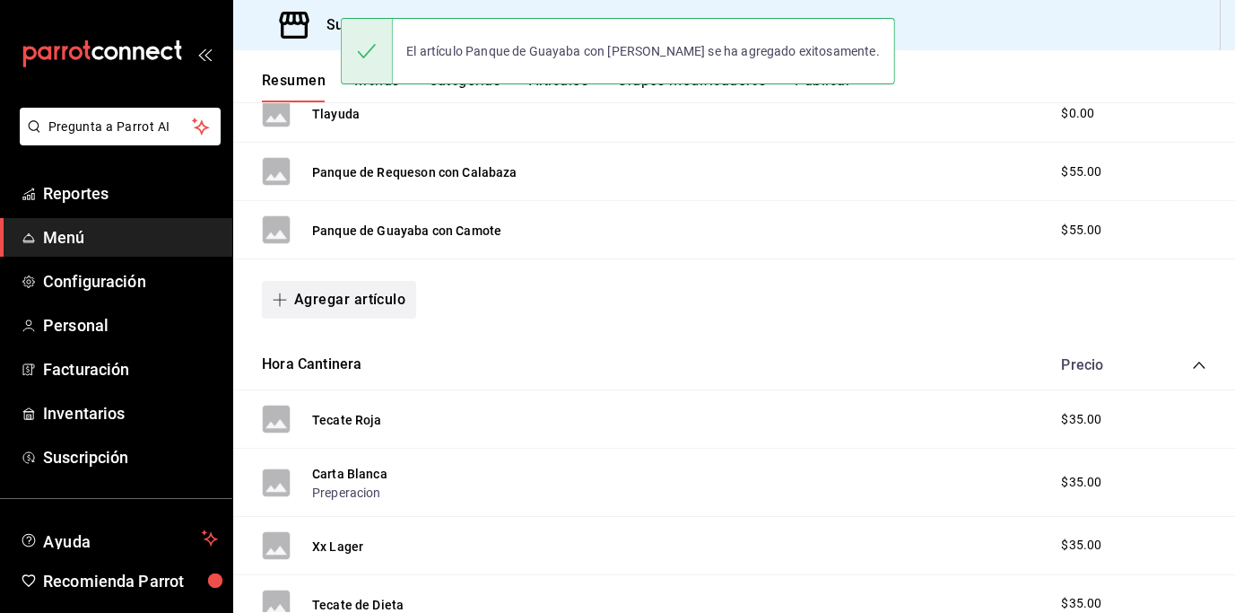
click at [362, 297] on button "Agregar artículo" at bounding box center [339, 300] width 154 height 38
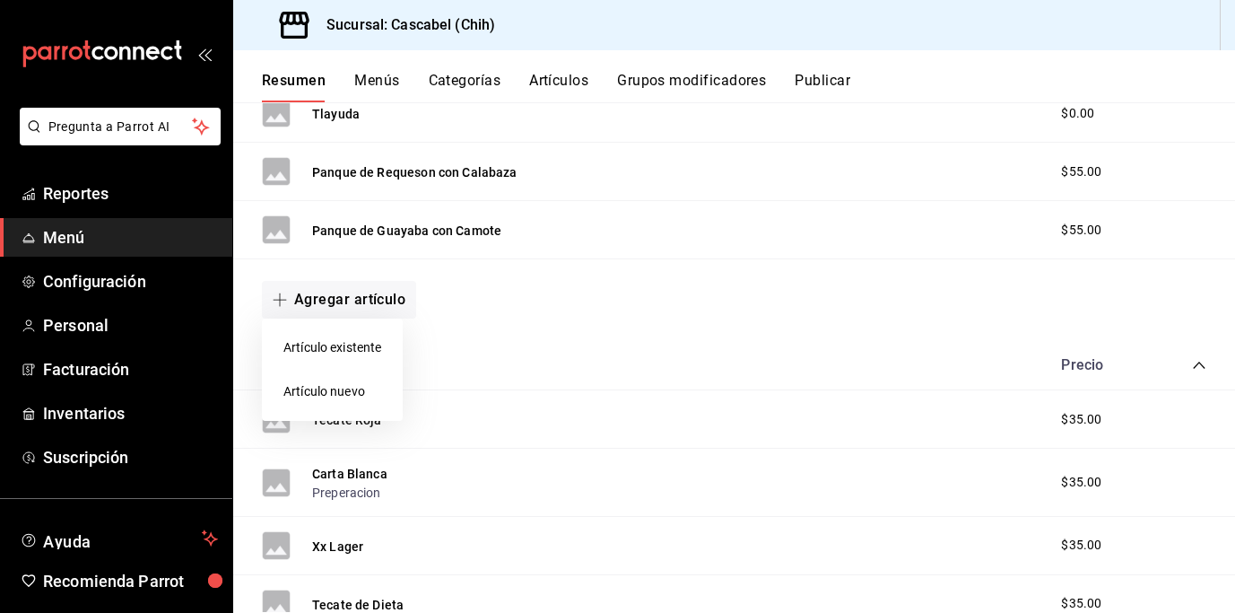
click at [350, 387] on li "Artículo nuevo" at bounding box center [332, 392] width 141 height 44
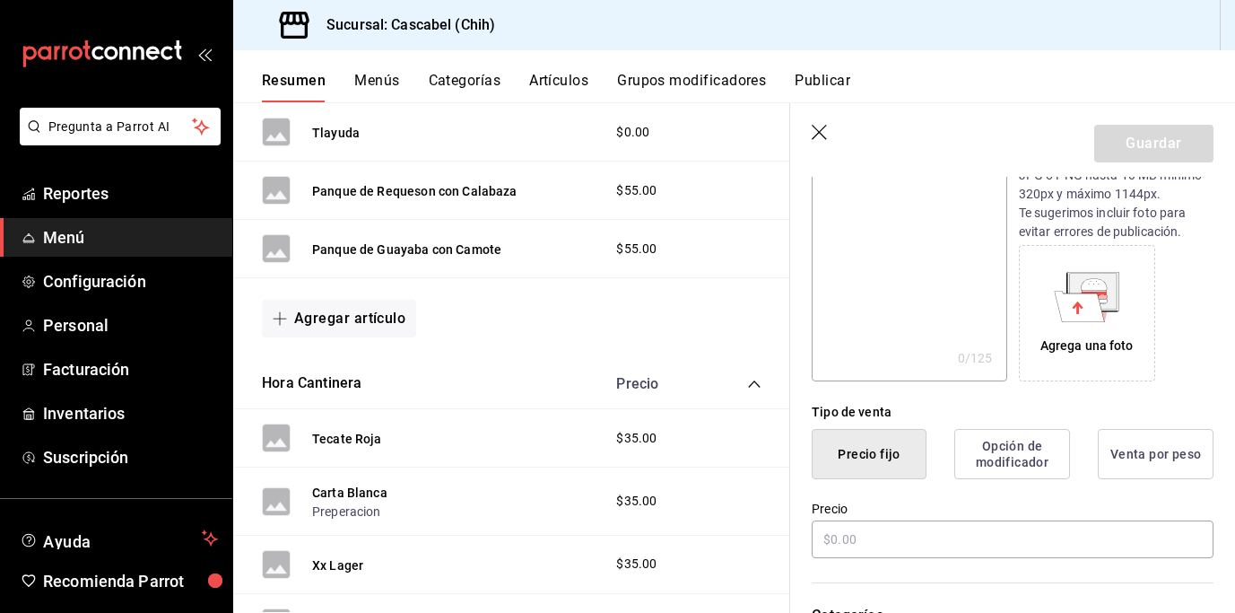
scroll to position [240, 0]
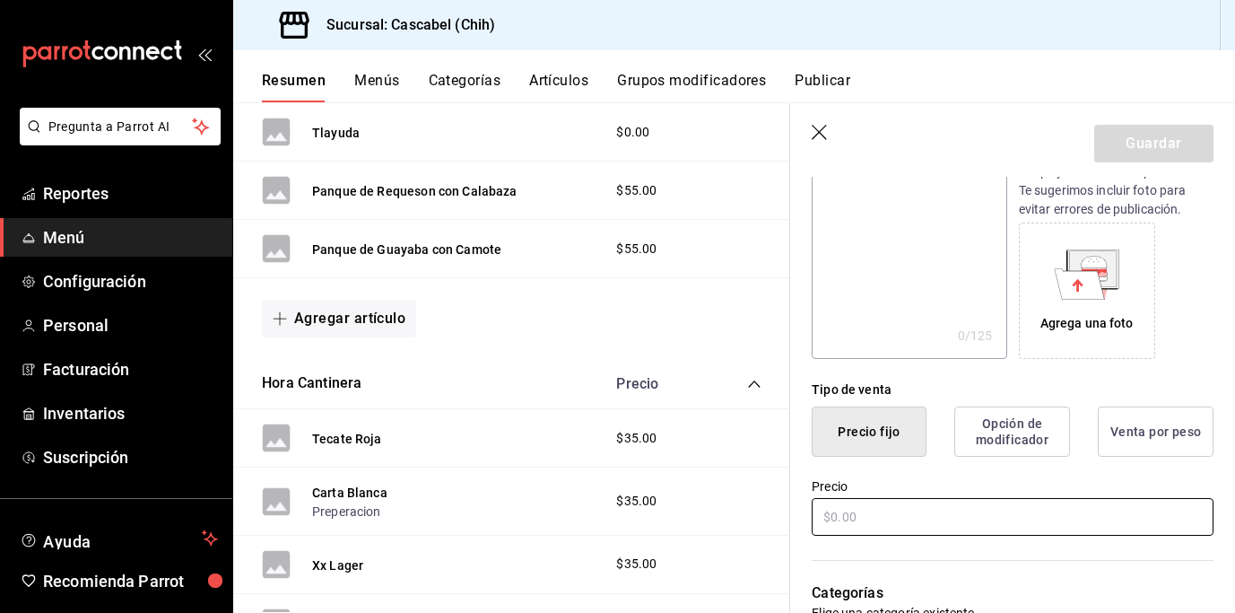
type input "Panque de Elote"
click at [879, 513] on input "text" at bounding box center [1013, 517] width 402 height 38
type input "$60.00"
click at [1164, 145] on button "Guardar" at bounding box center [1154, 144] width 119 height 38
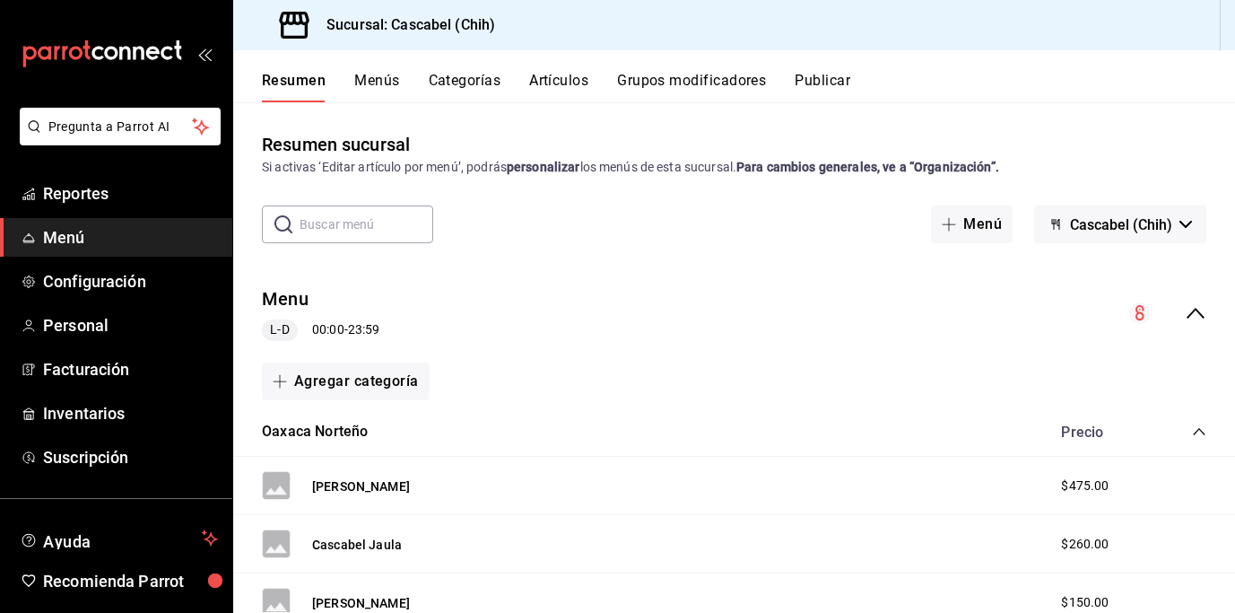
click at [555, 89] on button "Artículos" at bounding box center [558, 87] width 59 height 31
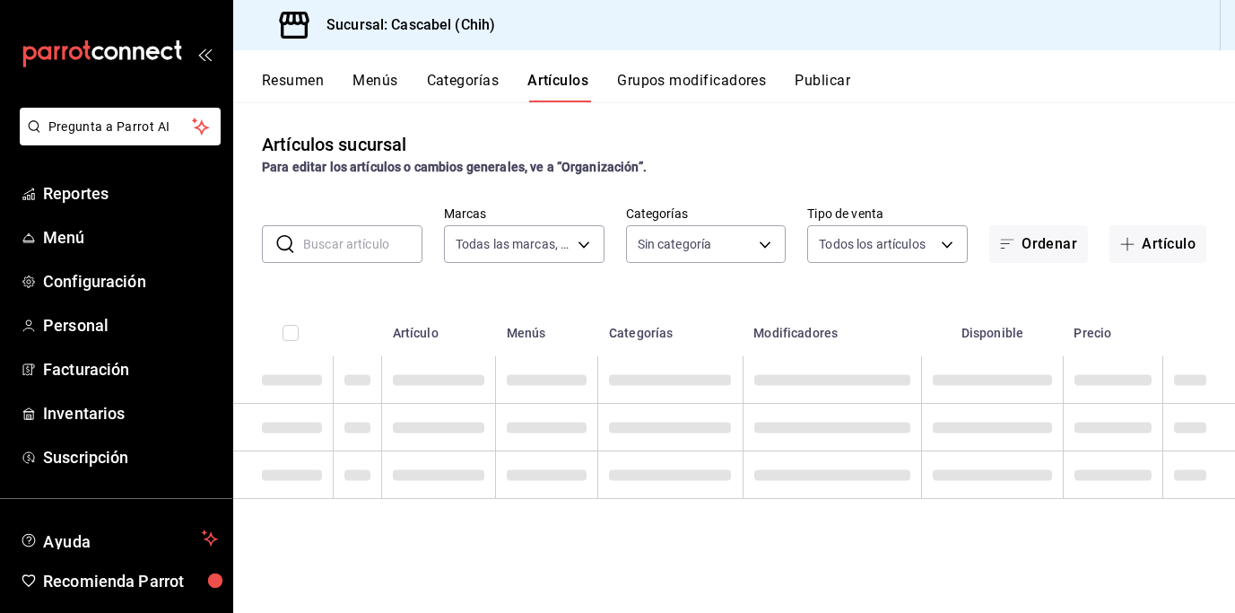
type input "d94ba473-6c49-43a0-afbf-8fb67e665b6e"
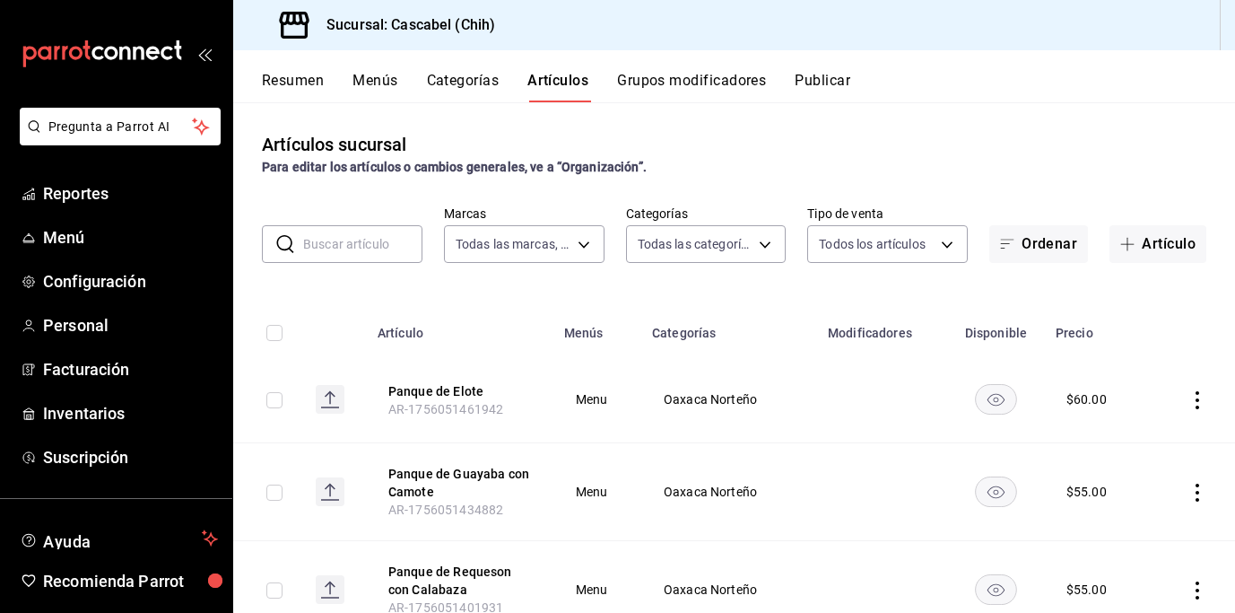
type input "ac0909f3-0fe9-4967-a12d-d5b1018d774c,091b276e-83ae-4720-8bc4-094a770430c8,47cdf…"
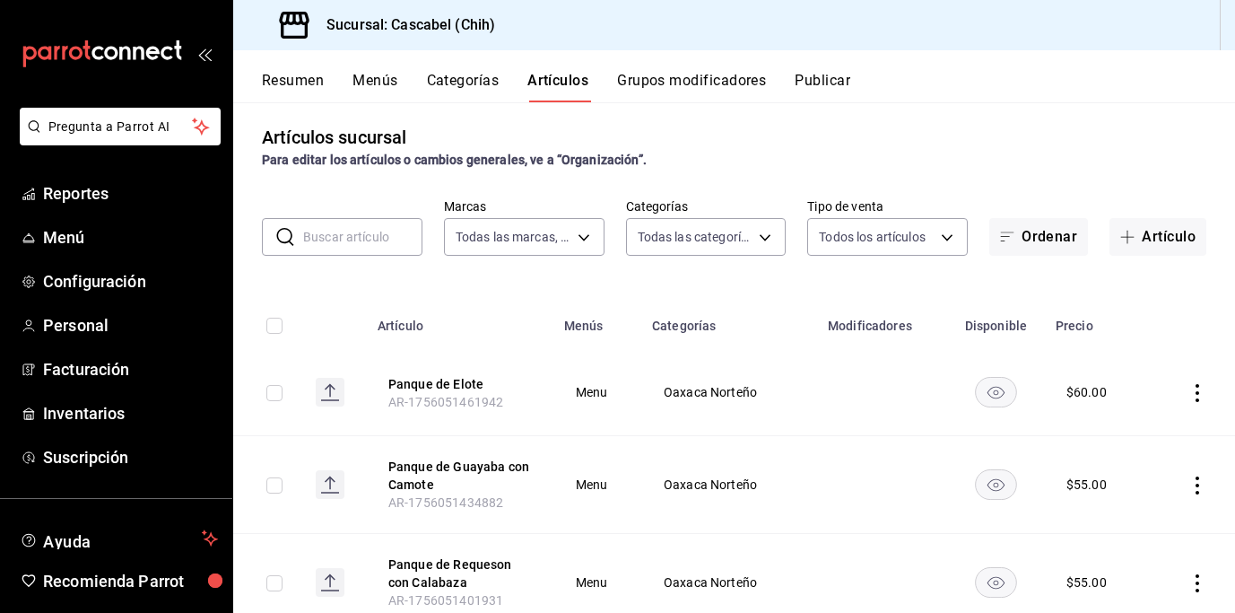
scroll to position [23, 0]
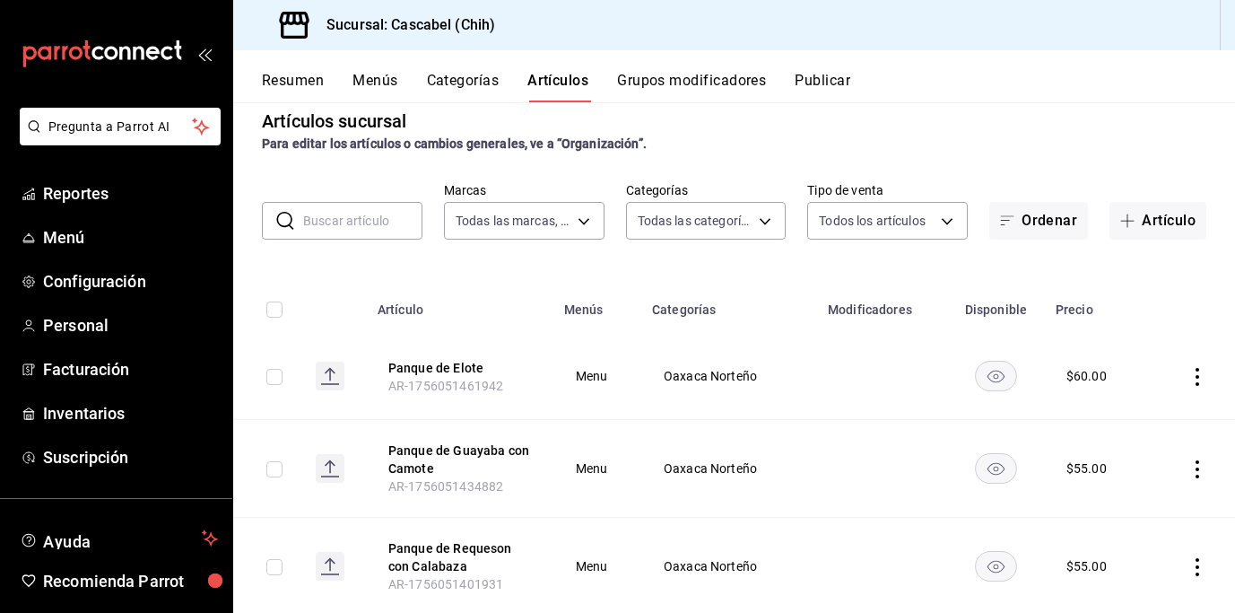
click at [271, 379] on input "checkbox" at bounding box center [274, 377] width 16 height 16
checkbox input "true"
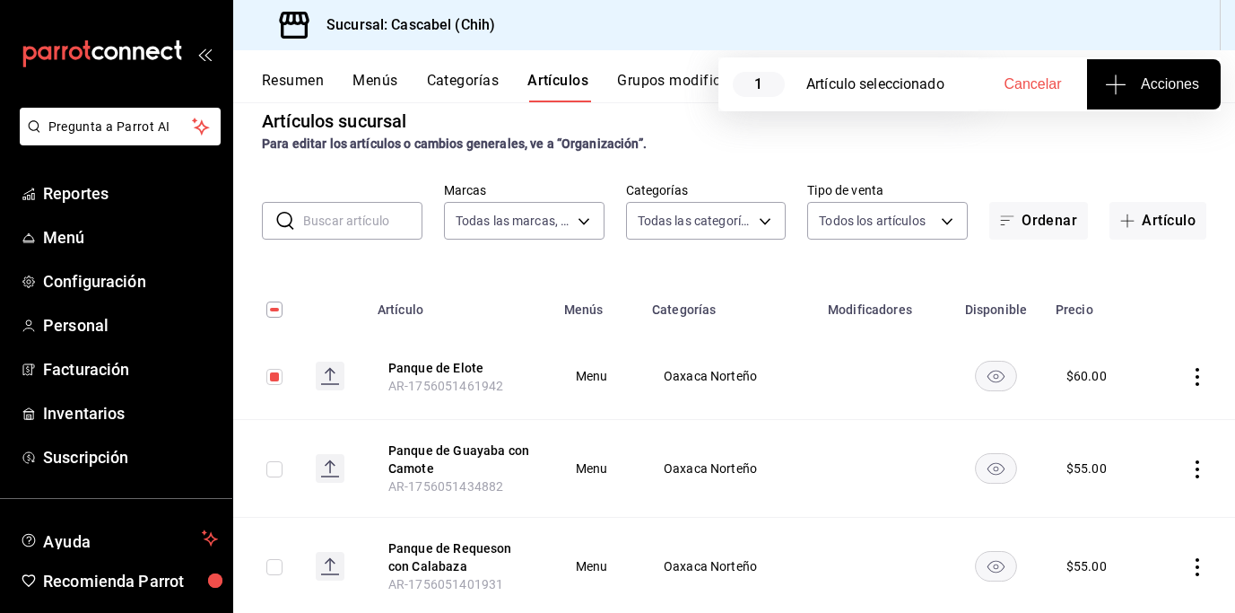
click at [278, 466] on input "checkbox" at bounding box center [274, 469] width 16 height 16
checkbox input "true"
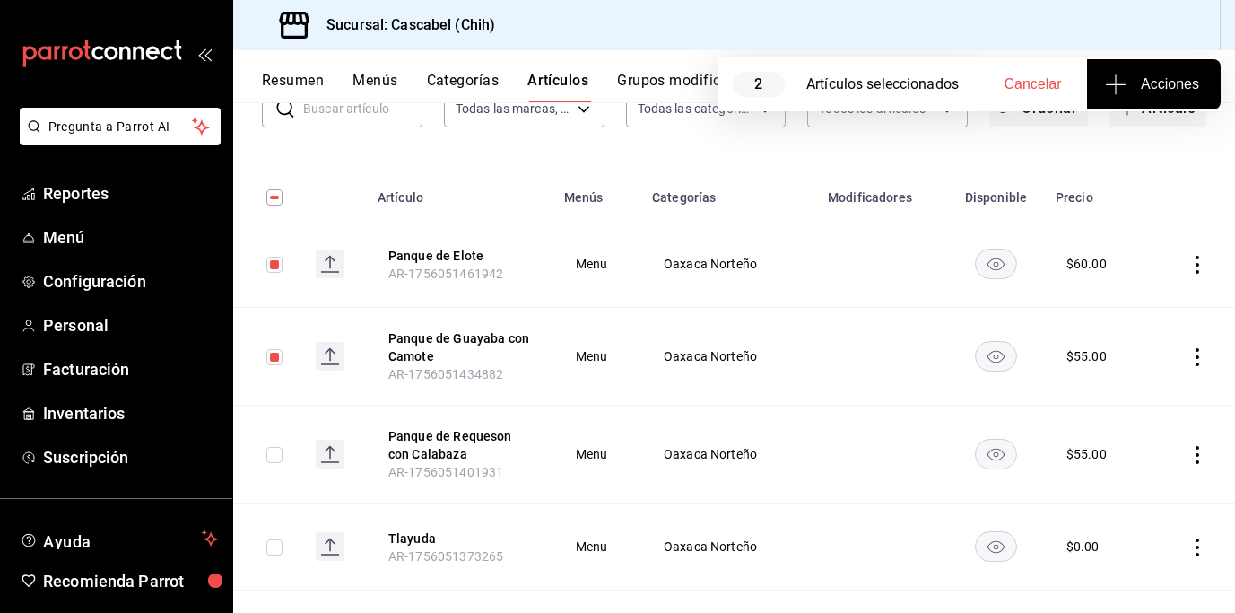
scroll to position [136, 0]
click at [272, 454] on input "checkbox" at bounding box center [274, 454] width 16 height 16
checkbox input "true"
click at [275, 546] on input "checkbox" at bounding box center [274, 546] width 16 height 16
checkbox input "true"
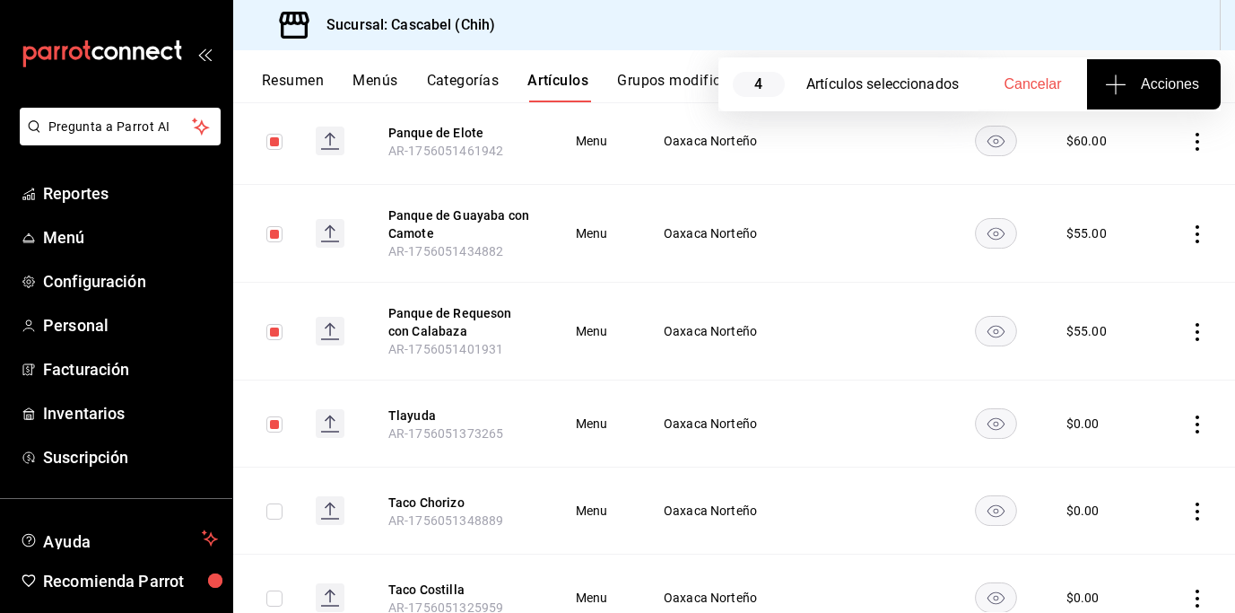
scroll to position [259, 0]
click at [276, 510] on input "checkbox" at bounding box center [274, 510] width 16 height 16
checkbox input "true"
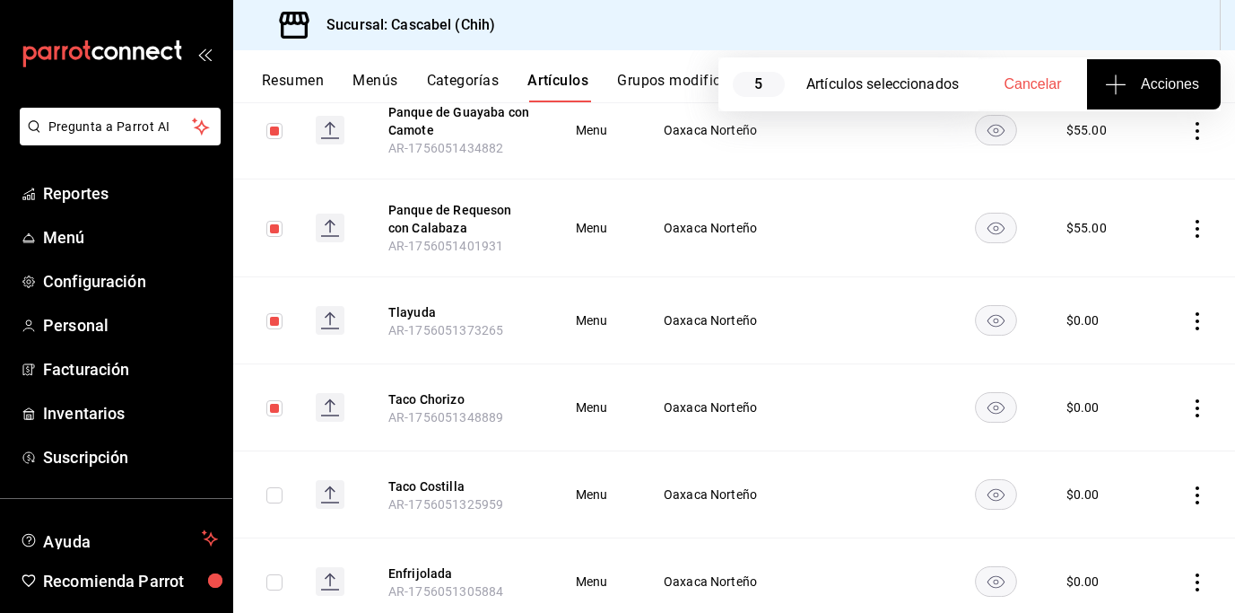
scroll to position [366, 0]
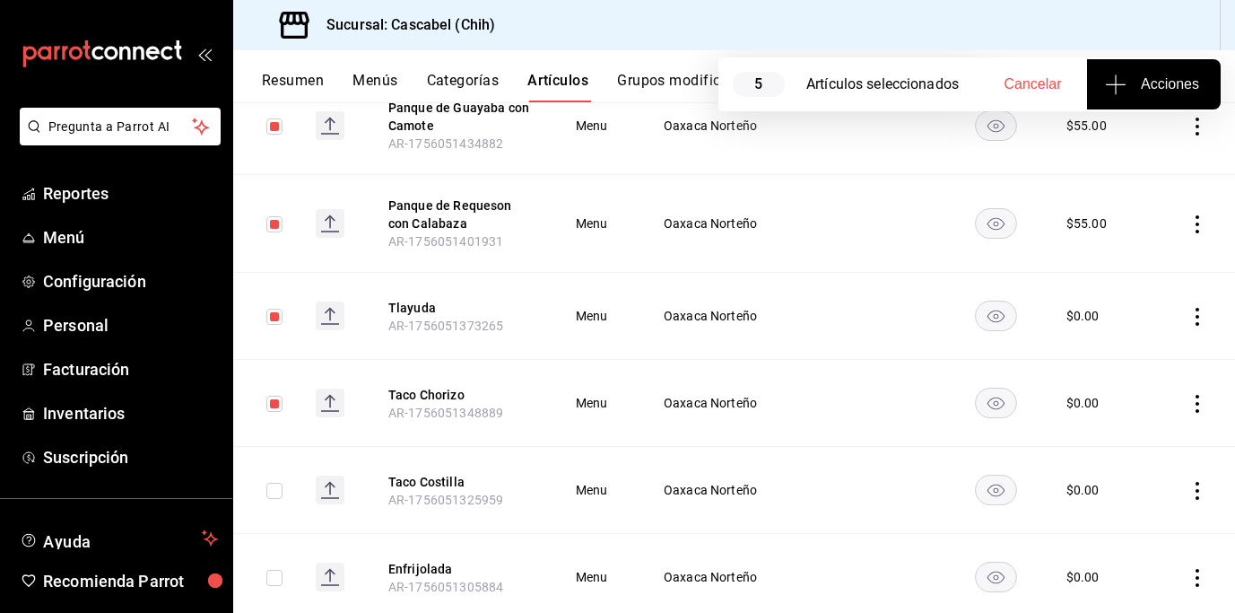
click at [272, 488] on input "checkbox" at bounding box center [274, 491] width 16 height 16
checkbox input "true"
click at [275, 577] on input "checkbox" at bounding box center [274, 578] width 16 height 16
checkbox input "true"
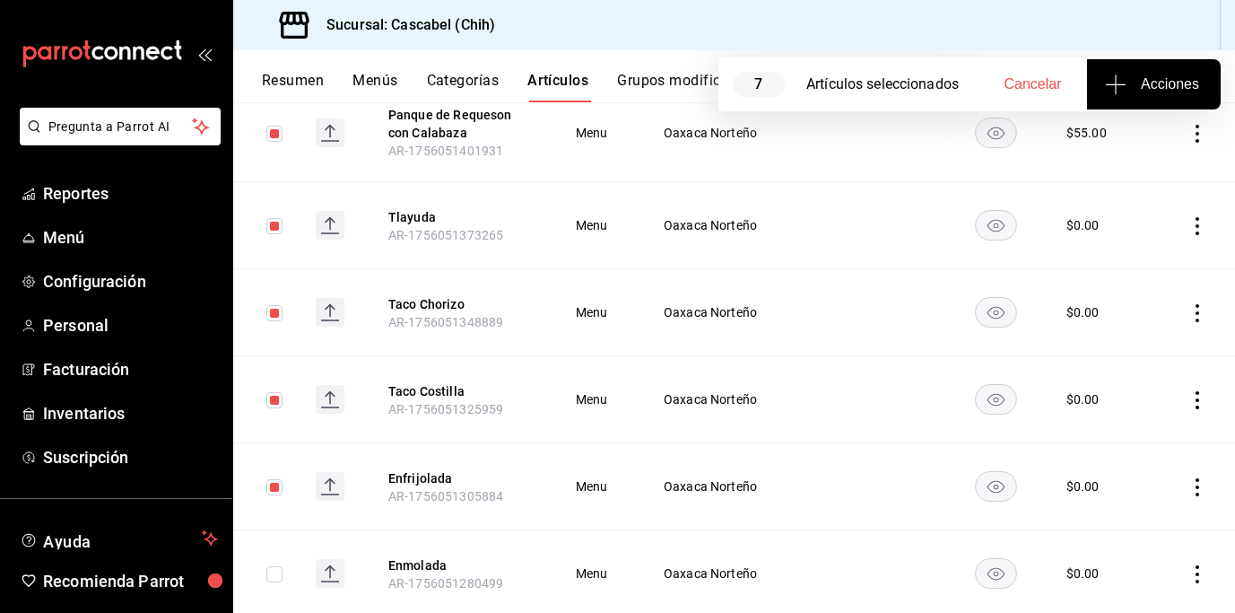
scroll to position [644, 0]
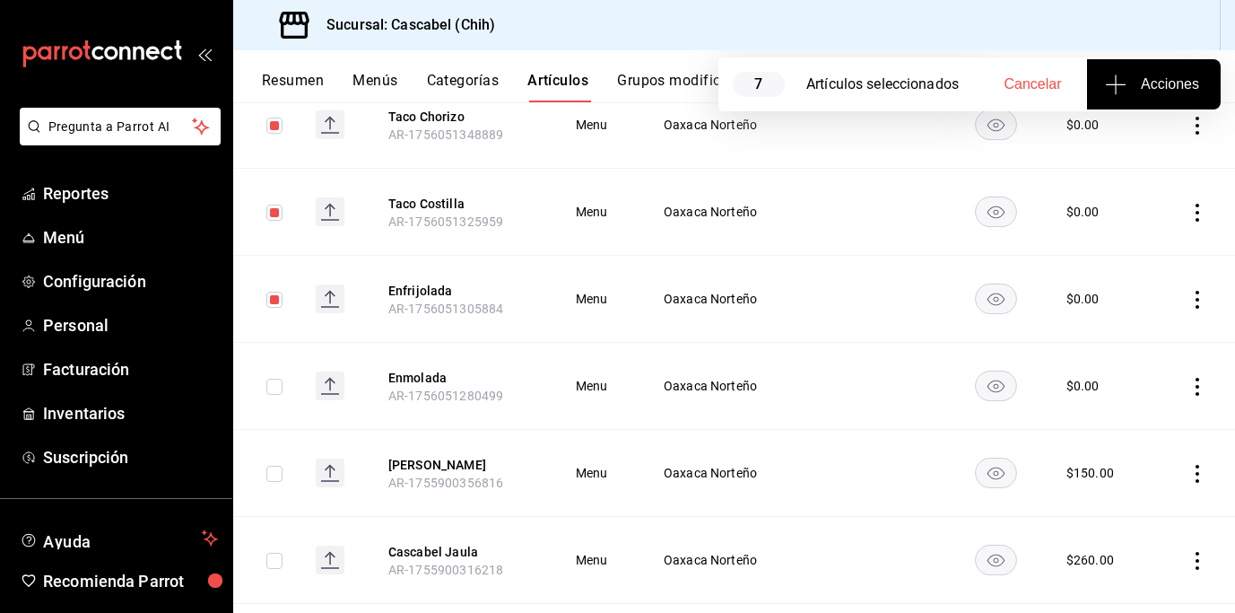
click at [273, 385] on input "checkbox" at bounding box center [274, 387] width 16 height 16
checkbox input "true"
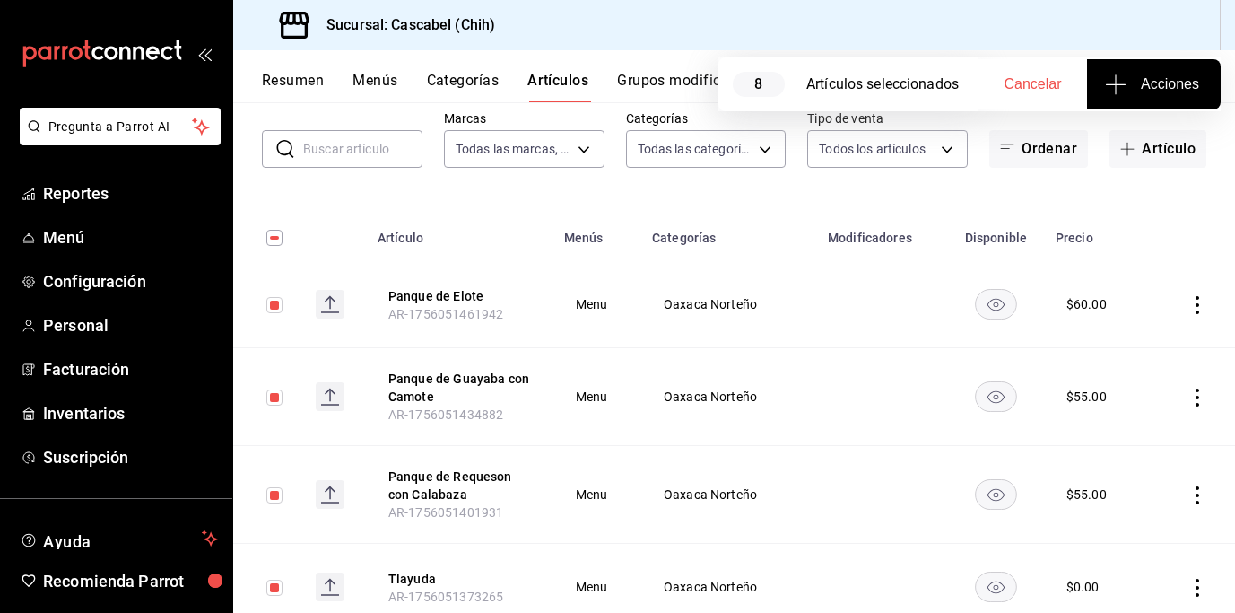
scroll to position [100, 0]
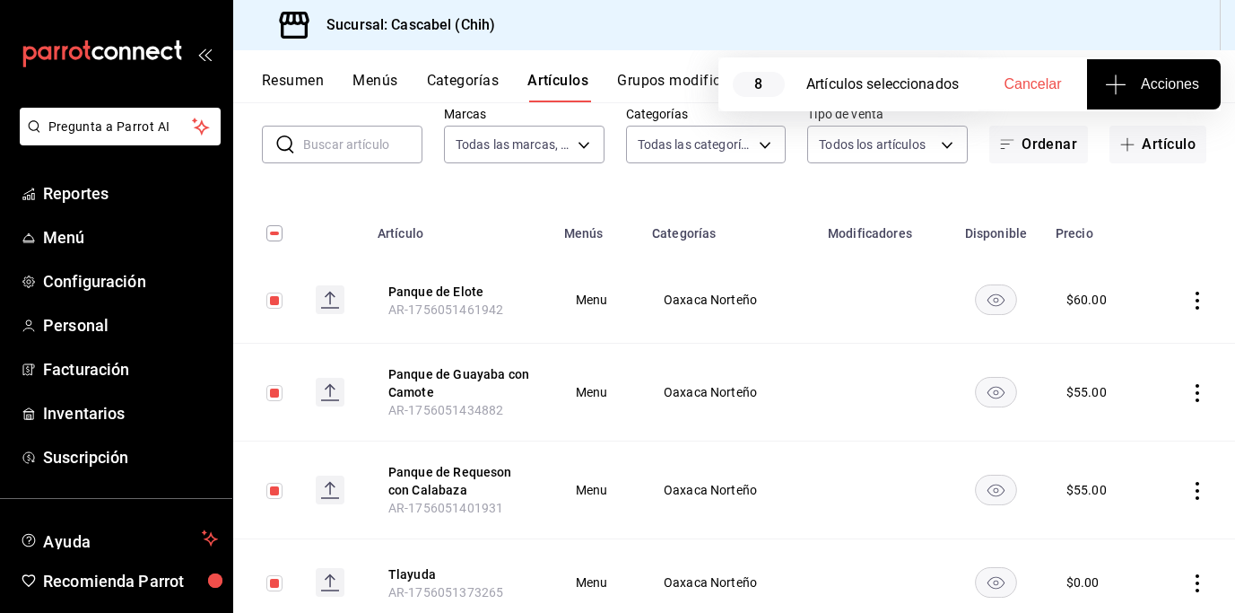
click at [1155, 87] on span "Acciones" at bounding box center [1154, 85] width 91 height 22
click at [1147, 137] on span "Agregar tipo" at bounding box center [1154, 140] width 106 height 19
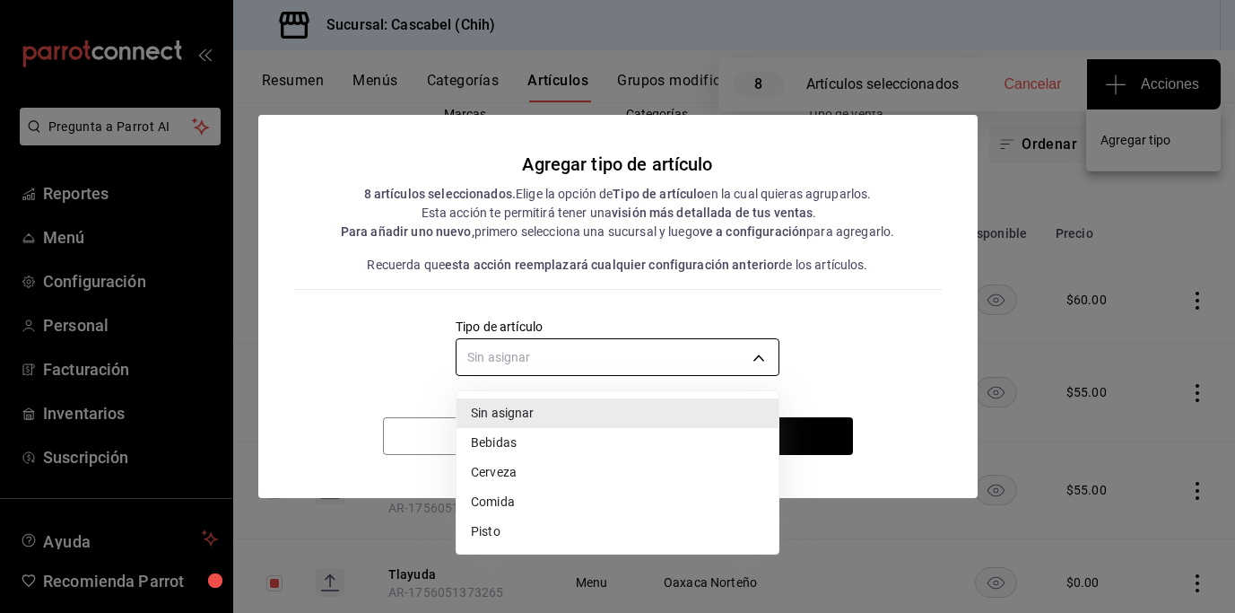
click at [759, 360] on body "Pregunta a Parrot AI Reportes Menú Configuración Personal Facturación Inventari…" at bounding box center [617, 306] width 1235 height 613
click at [541, 502] on li "Comida" at bounding box center [618, 502] width 322 height 30
type input "11985569-3b28-4724-a5c3-328555c09fac"
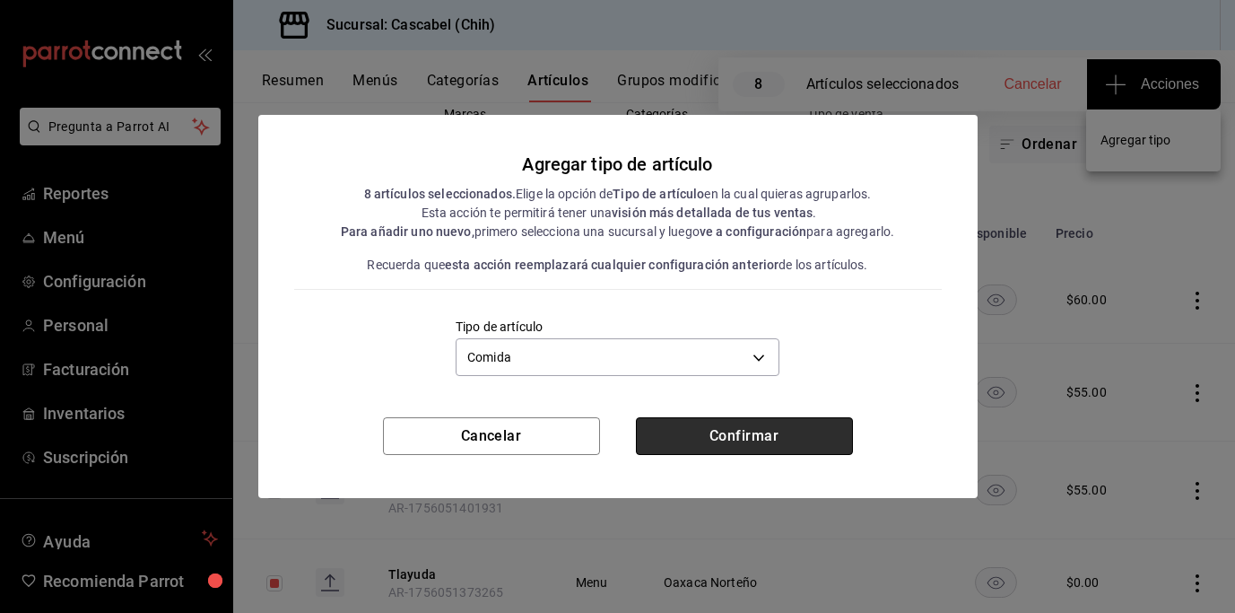
click at [774, 437] on button "Confirmar" at bounding box center [744, 436] width 217 height 38
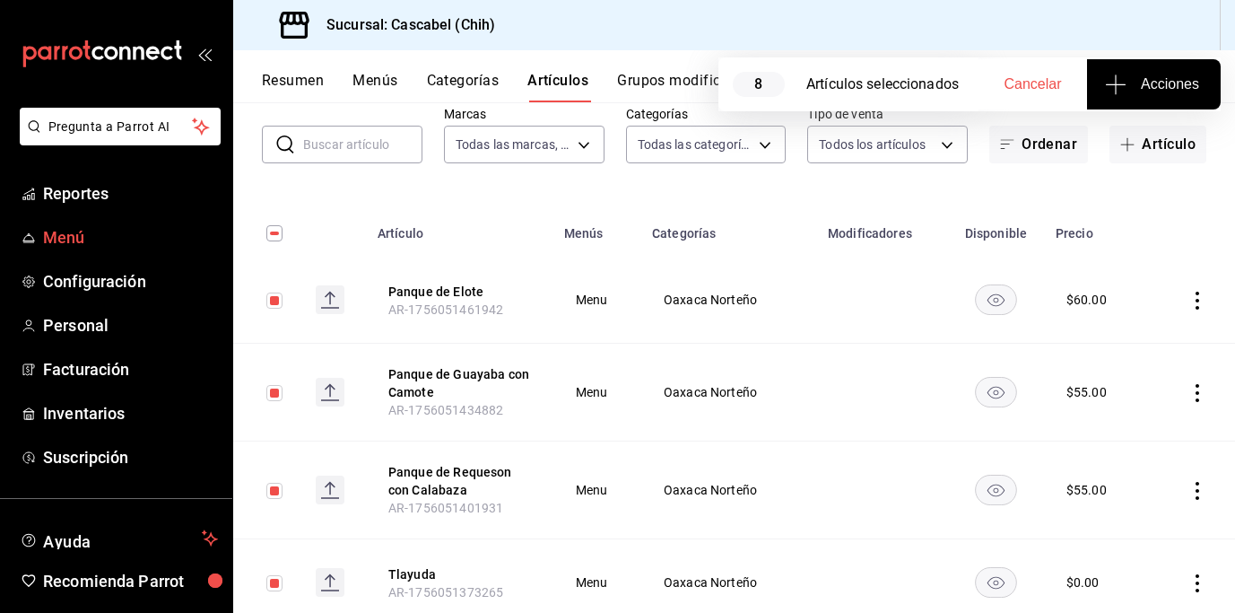
click at [55, 223] on link "Menú" at bounding box center [116, 237] width 232 height 39
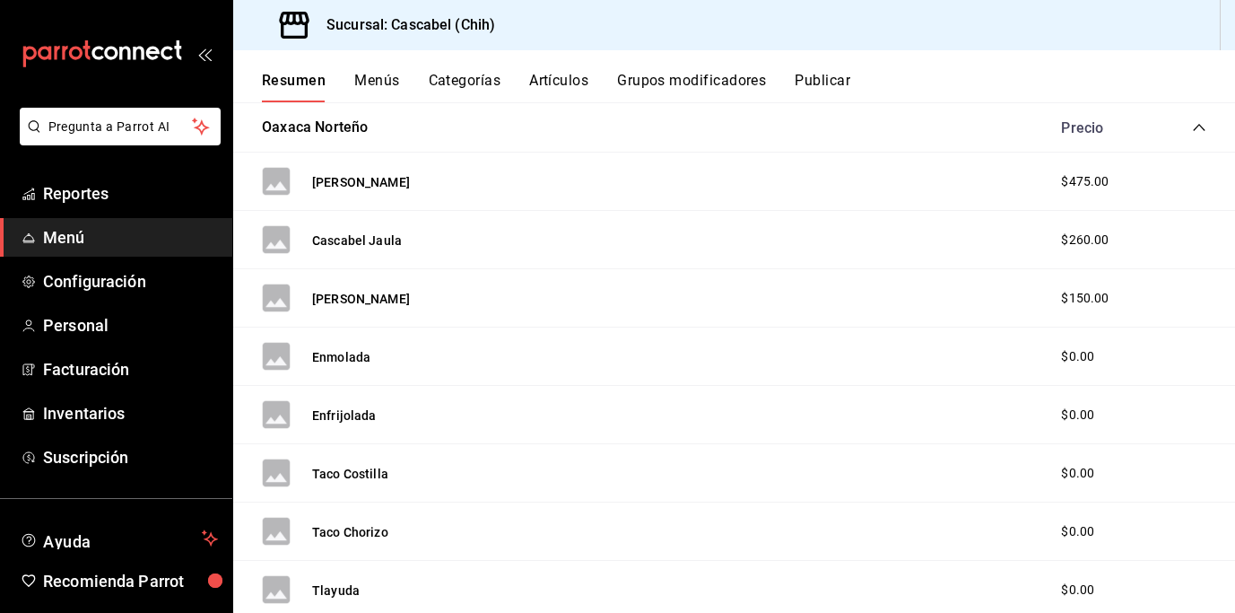
scroll to position [305, 0]
